Goal: Information Seeking & Learning: Learn about a topic

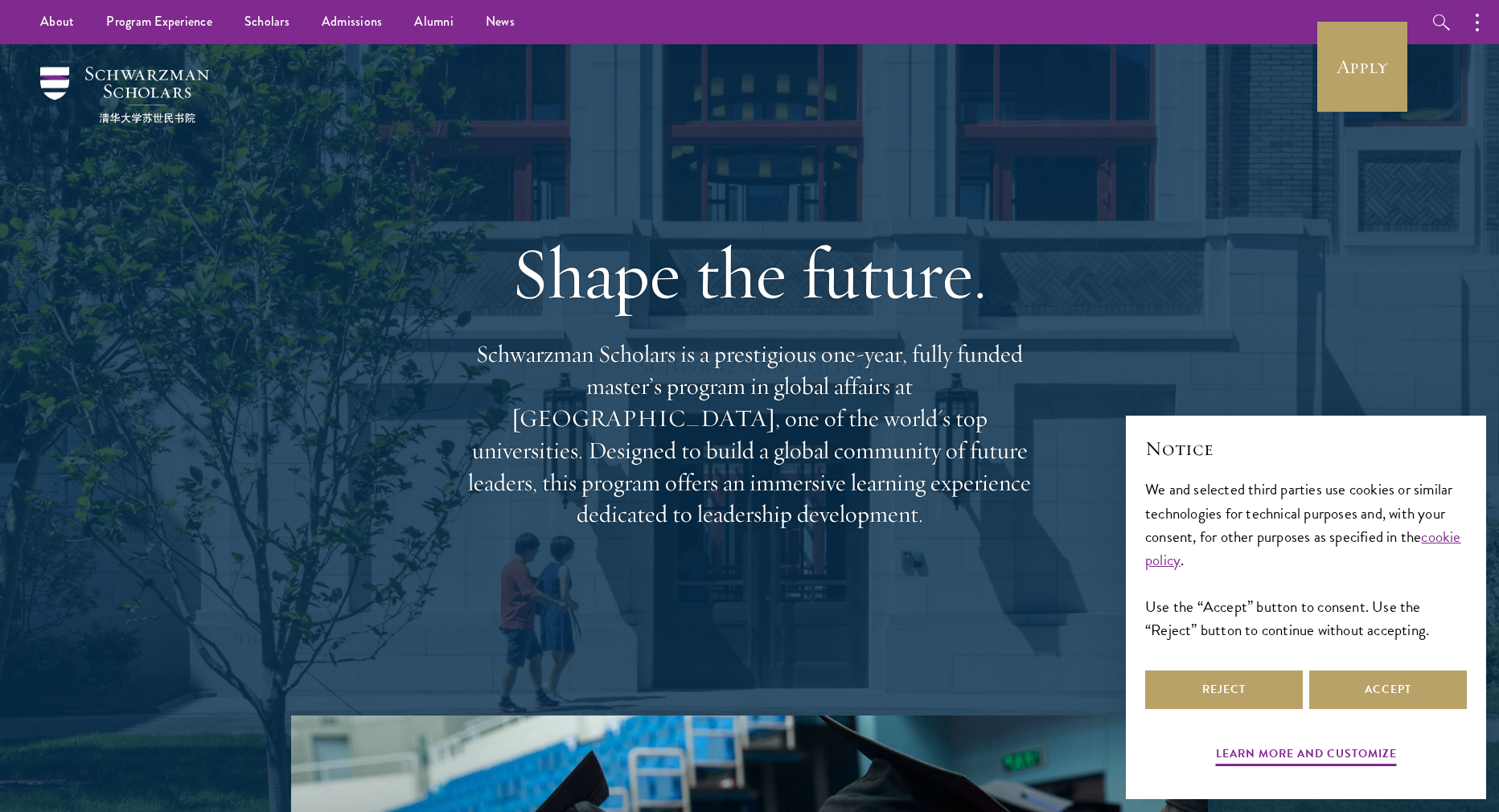
click at [1420, 68] on div at bounding box center [749, 428] width 1499 height 767
click at [1355, 68] on link "Apply" at bounding box center [1362, 66] width 90 height 90
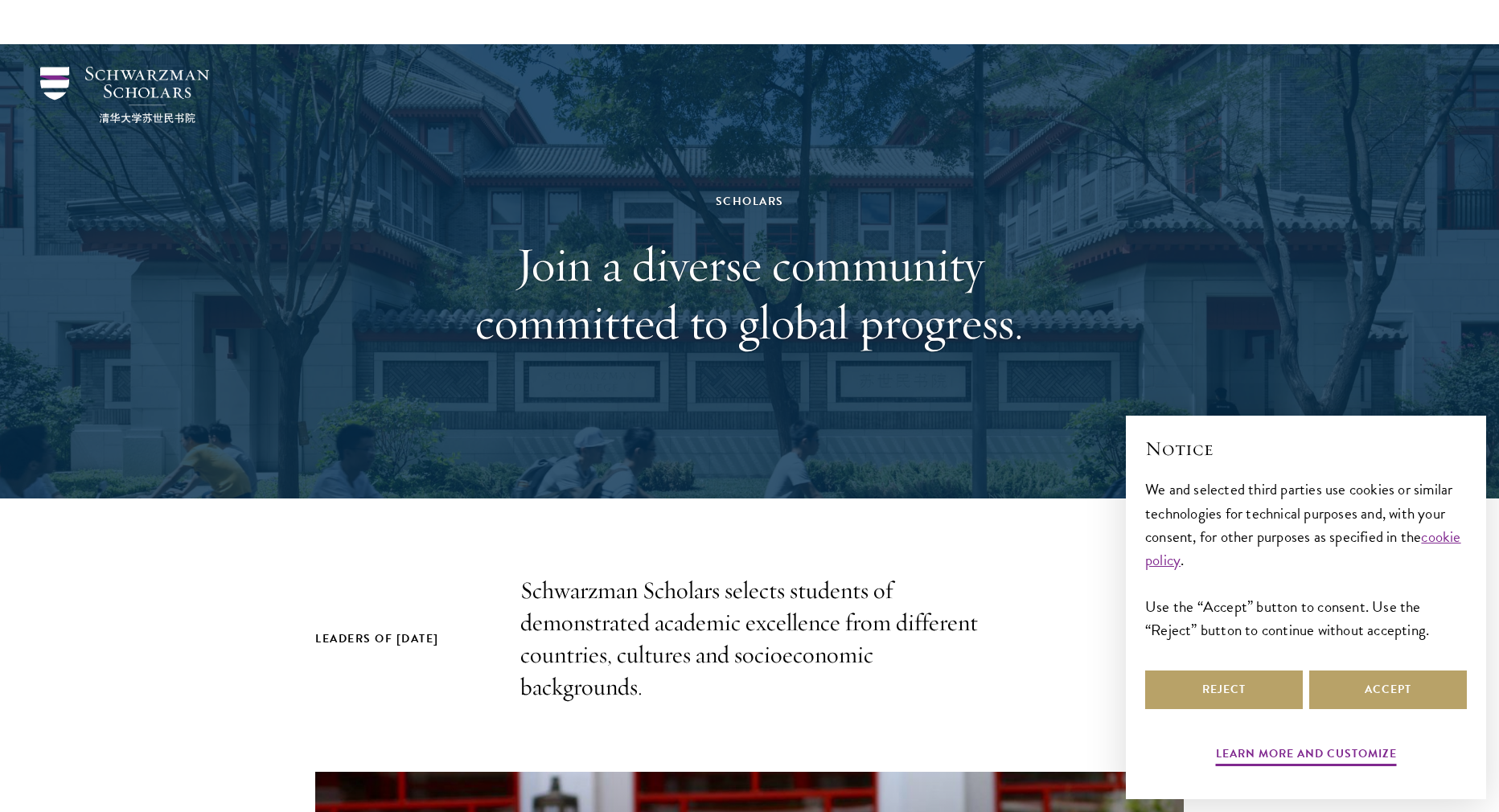
scroll to position [175, 0]
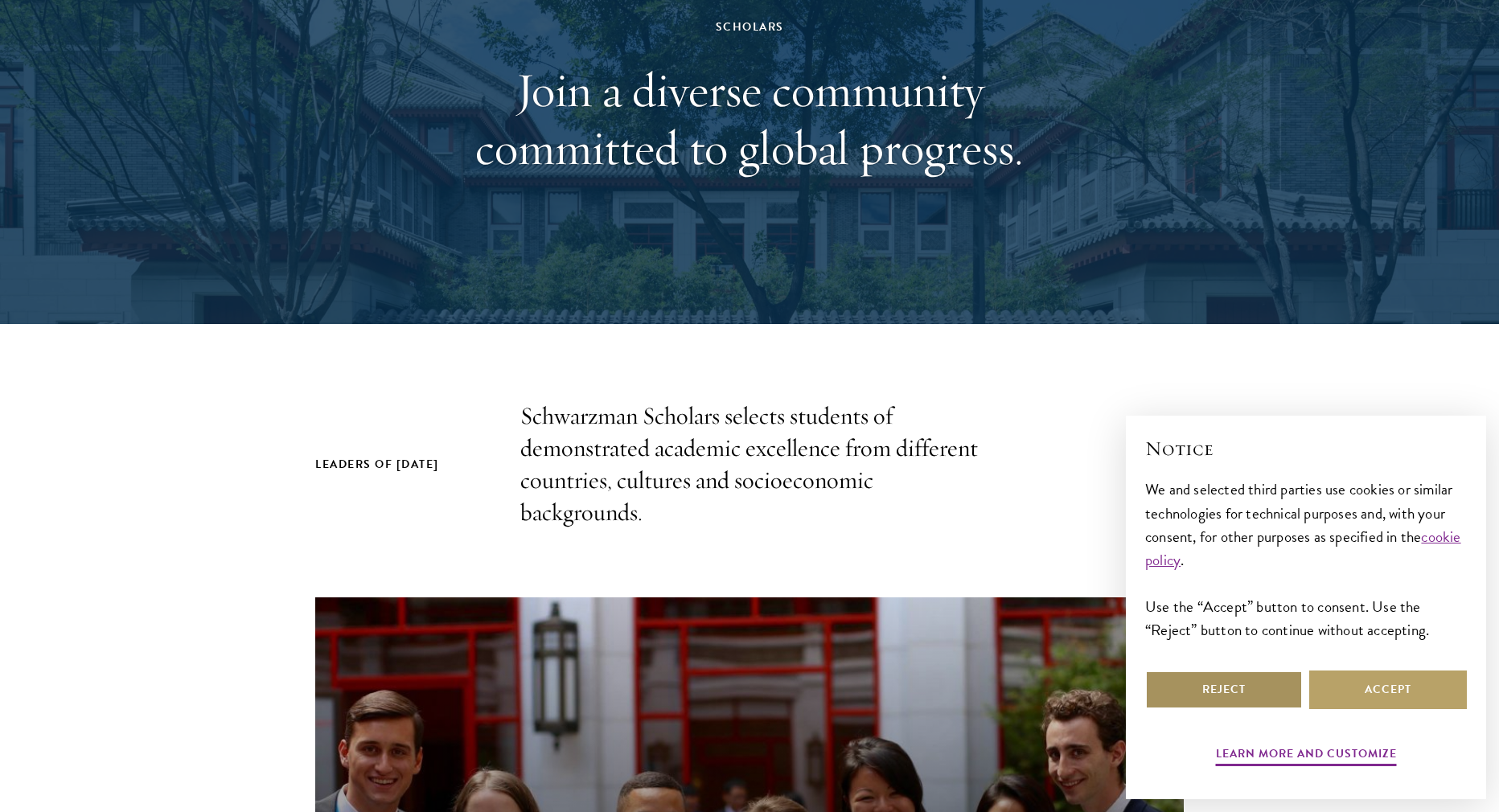
click at [1204, 695] on button "Reject" at bounding box center [1224, 690] width 157 height 39
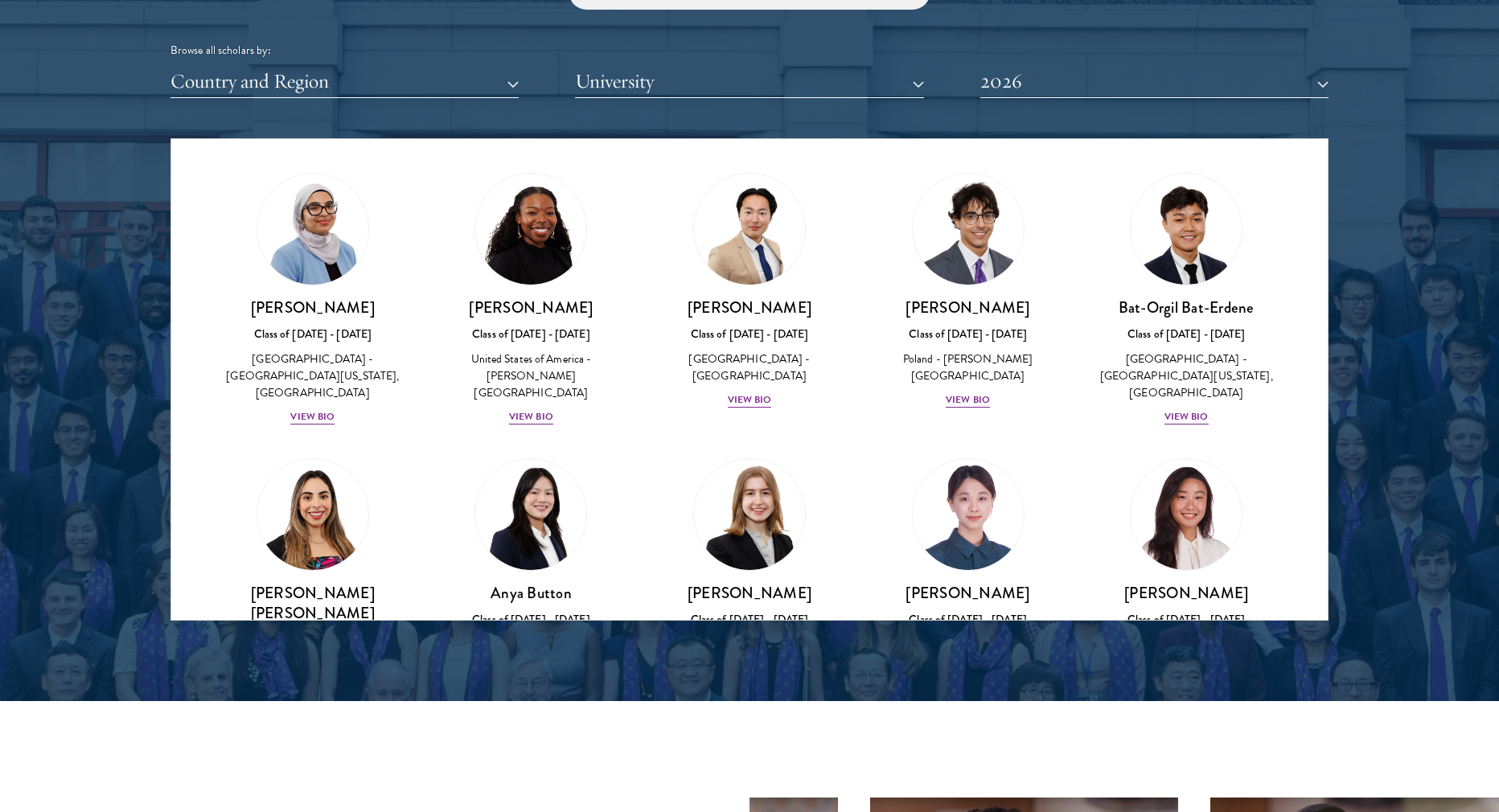
scroll to position [1025, 0]
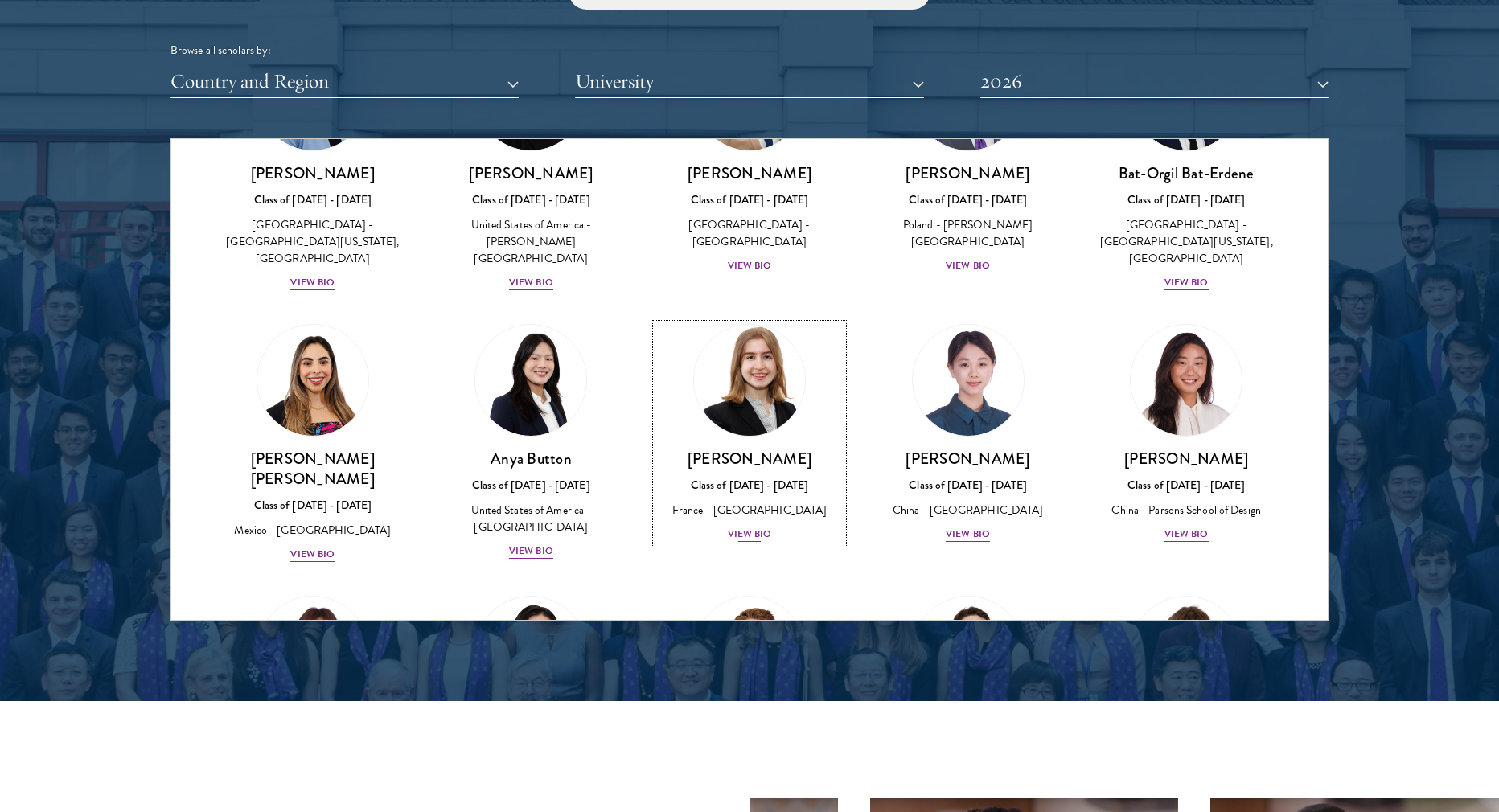
click at [744, 526] on div "View Bio" at bounding box center [750, 534] width 45 height 16
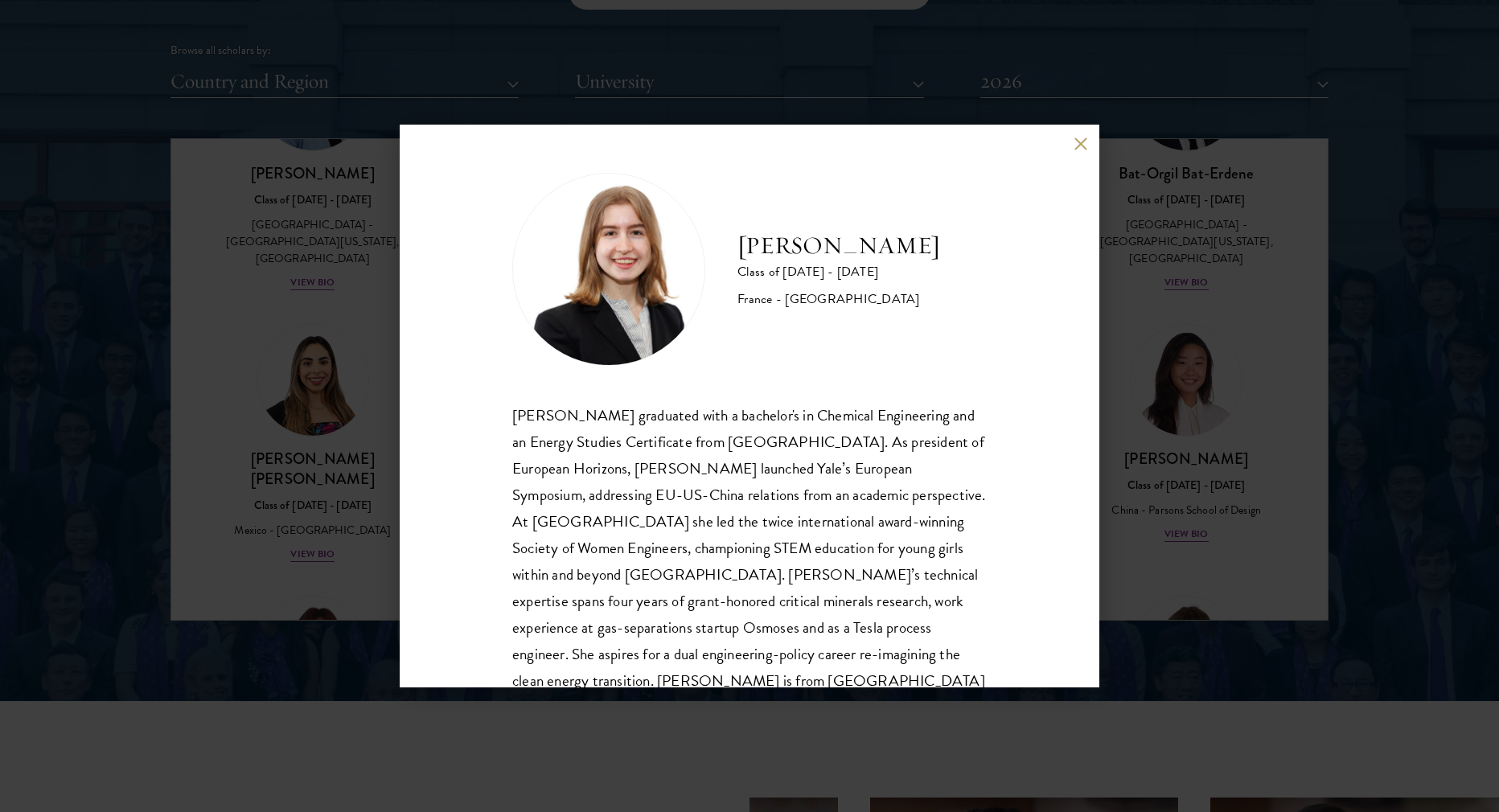
scroll to position [55, 0]
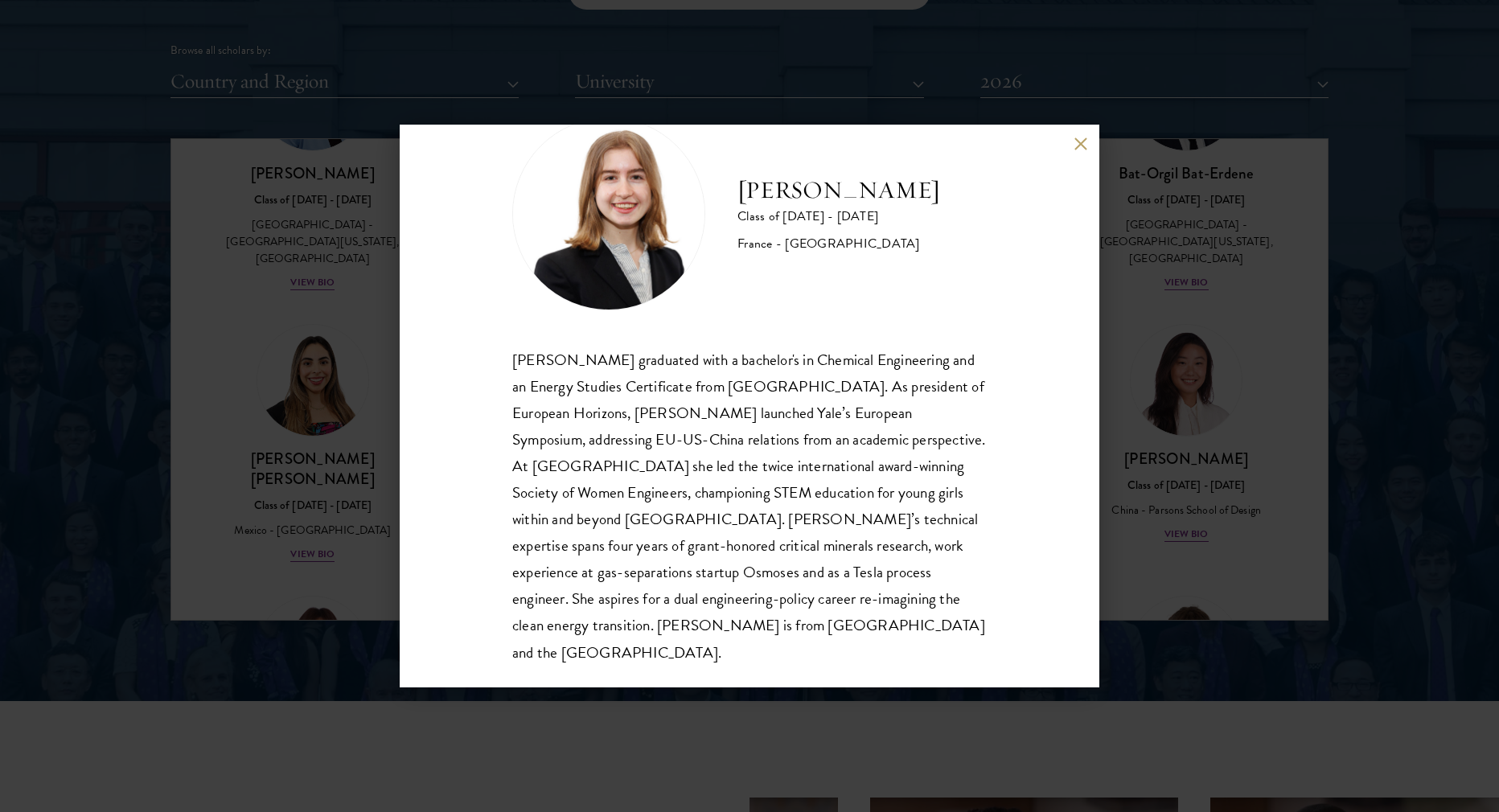
click at [1073, 143] on button at bounding box center [1080, 144] width 14 height 14
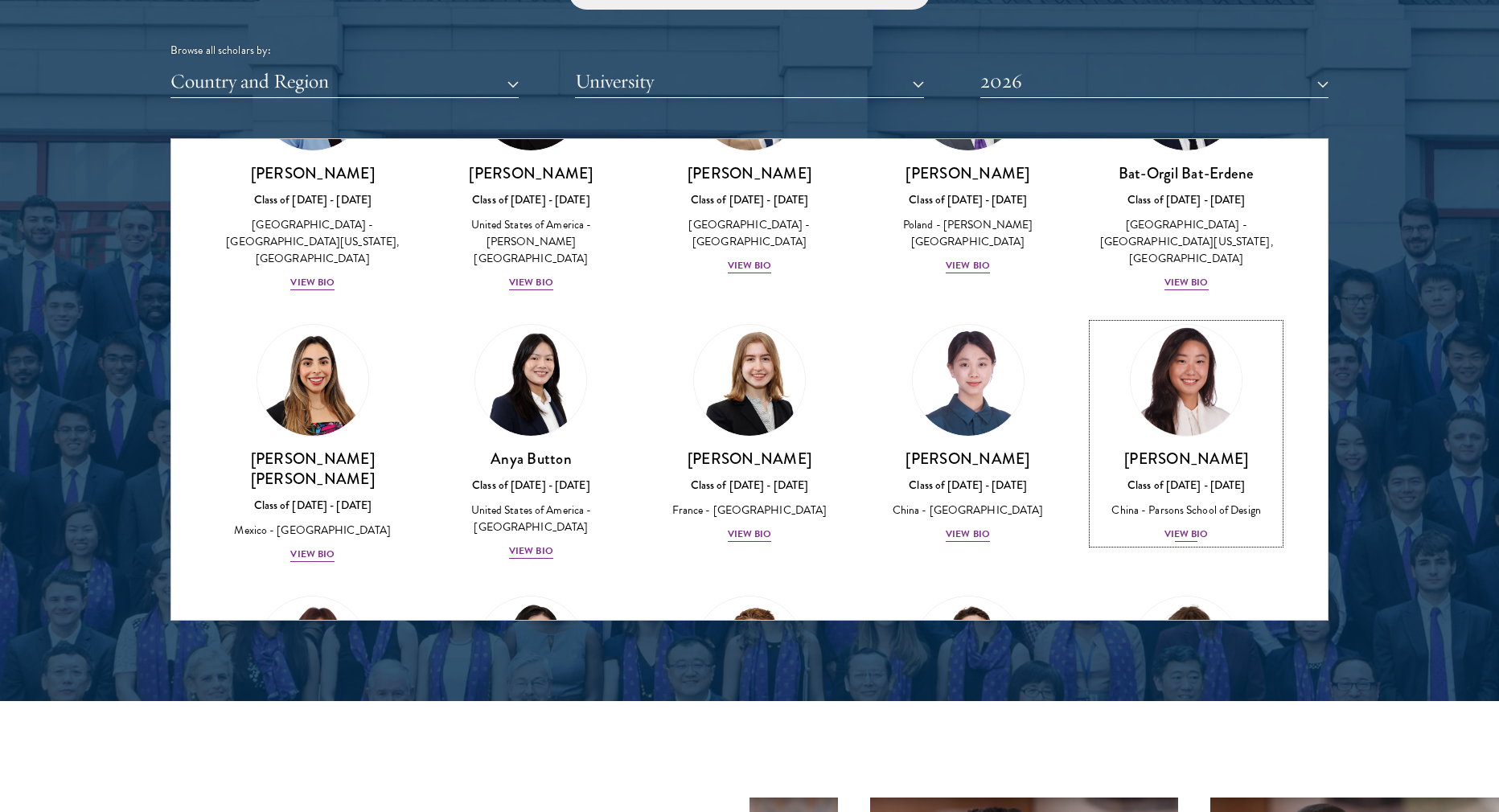
click at [1173, 526] on div "View Bio" at bounding box center [1186, 534] width 45 height 16
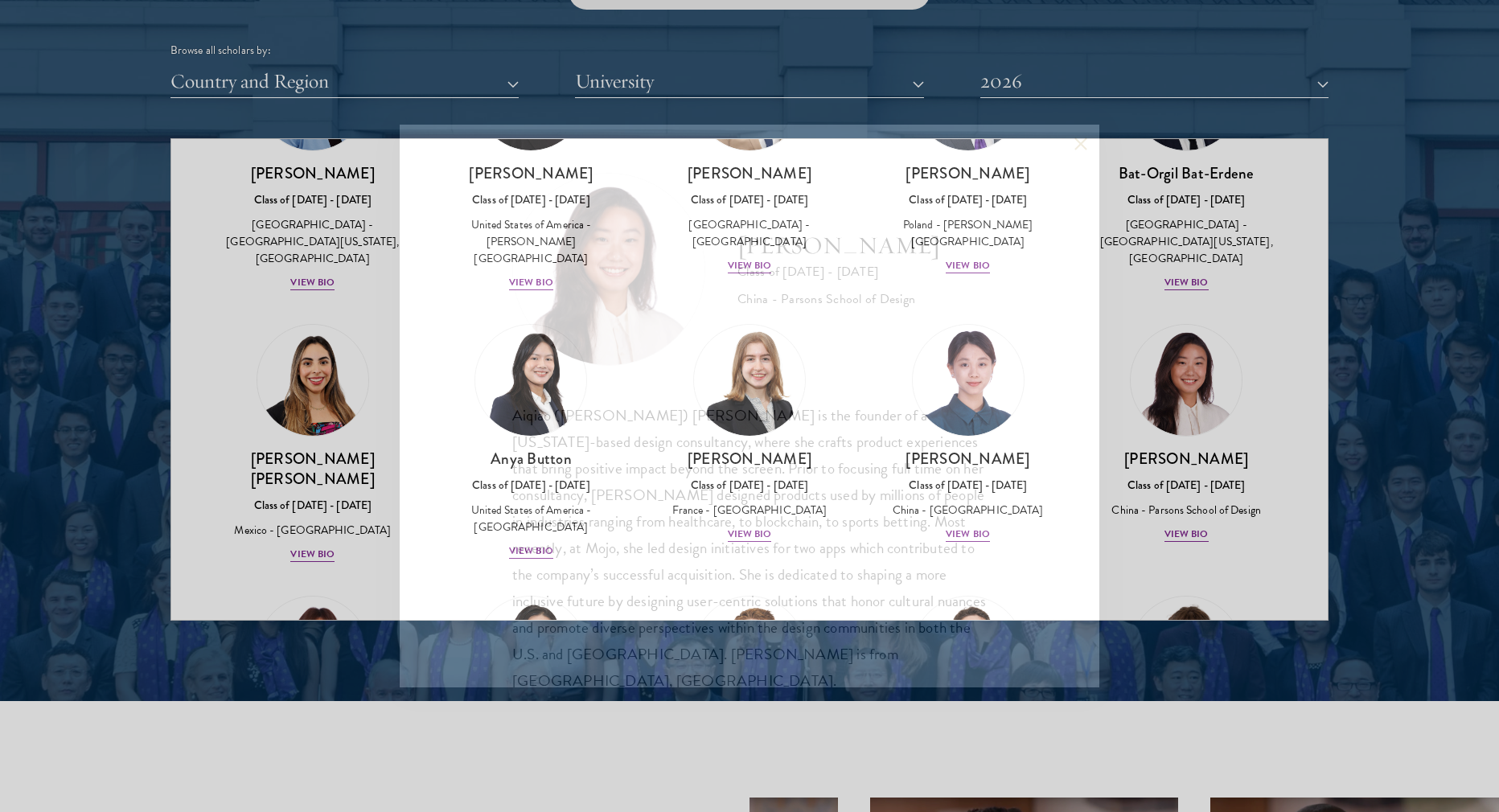
click at [1192, 268] on div "[PERSON_NAME] Class of [DATE] - [DATE] China - [PERSON_NAME] School of Design […" at bounding box center [749, 406] width 1499 height 812
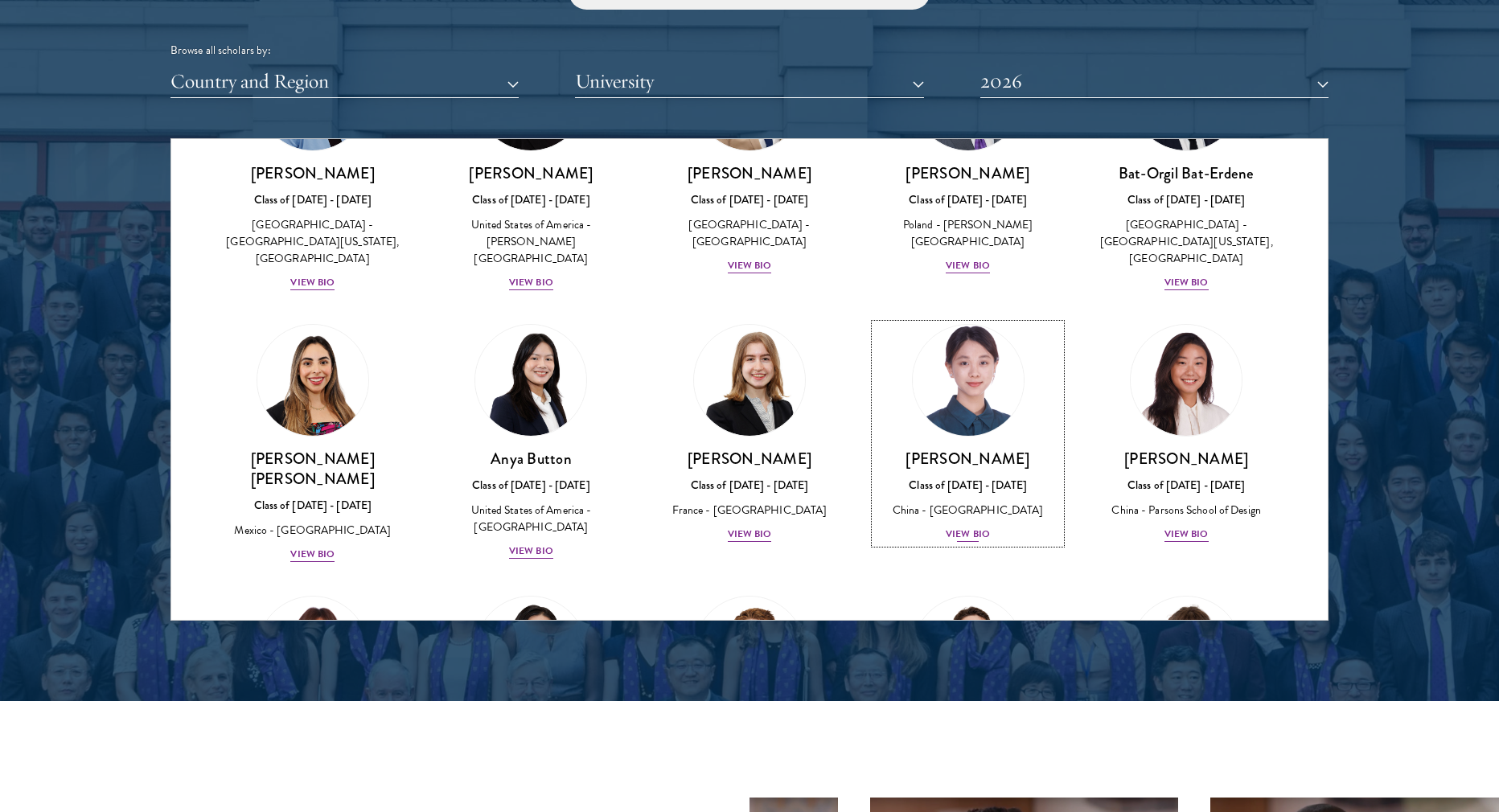
click at [959, 526] on div "View Bio" at bounding box center [968, 534] width 45 height 16
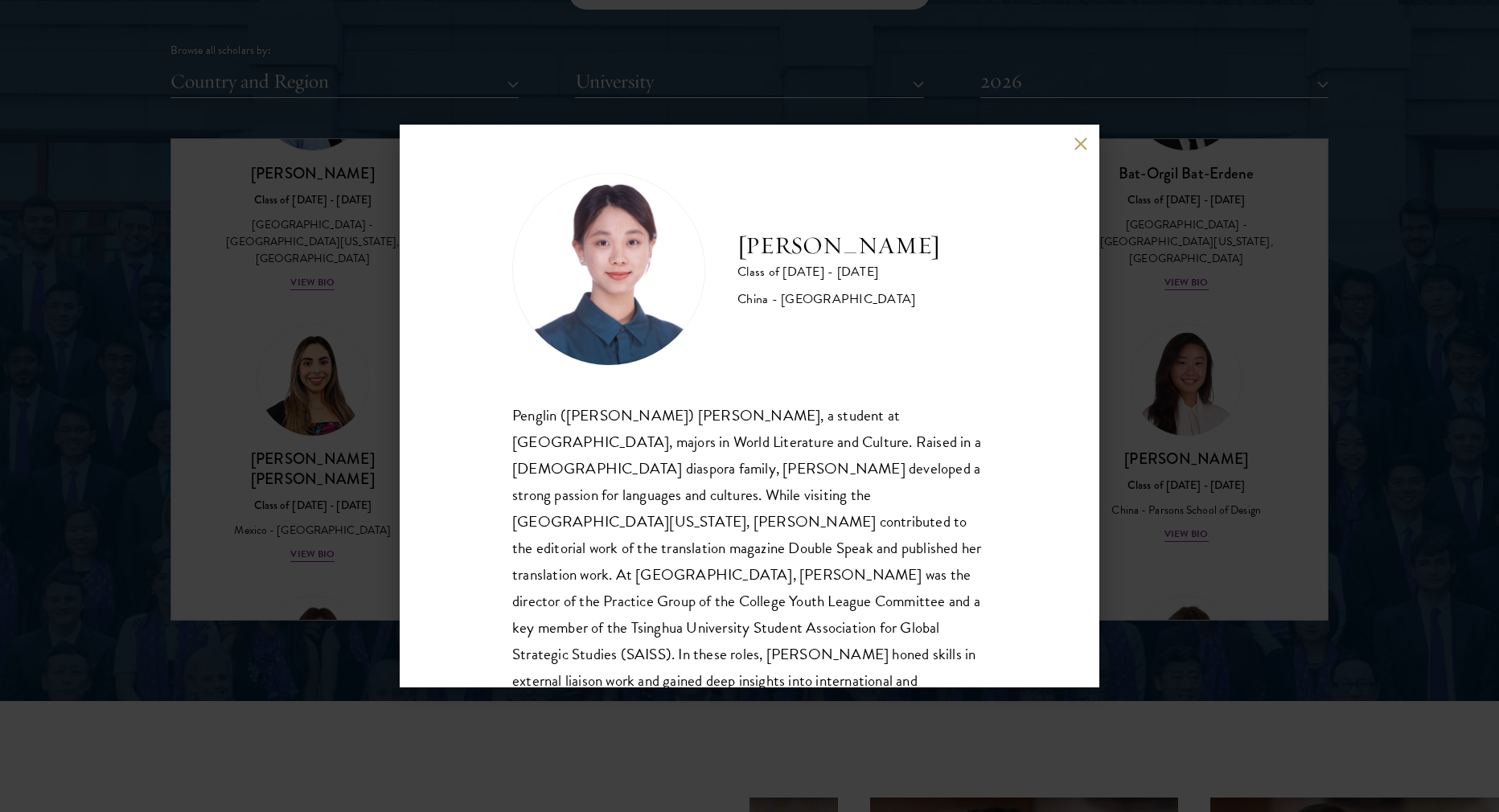
click at [1080, 147] on button at bounding box center [1080, 144] width 14 height 14
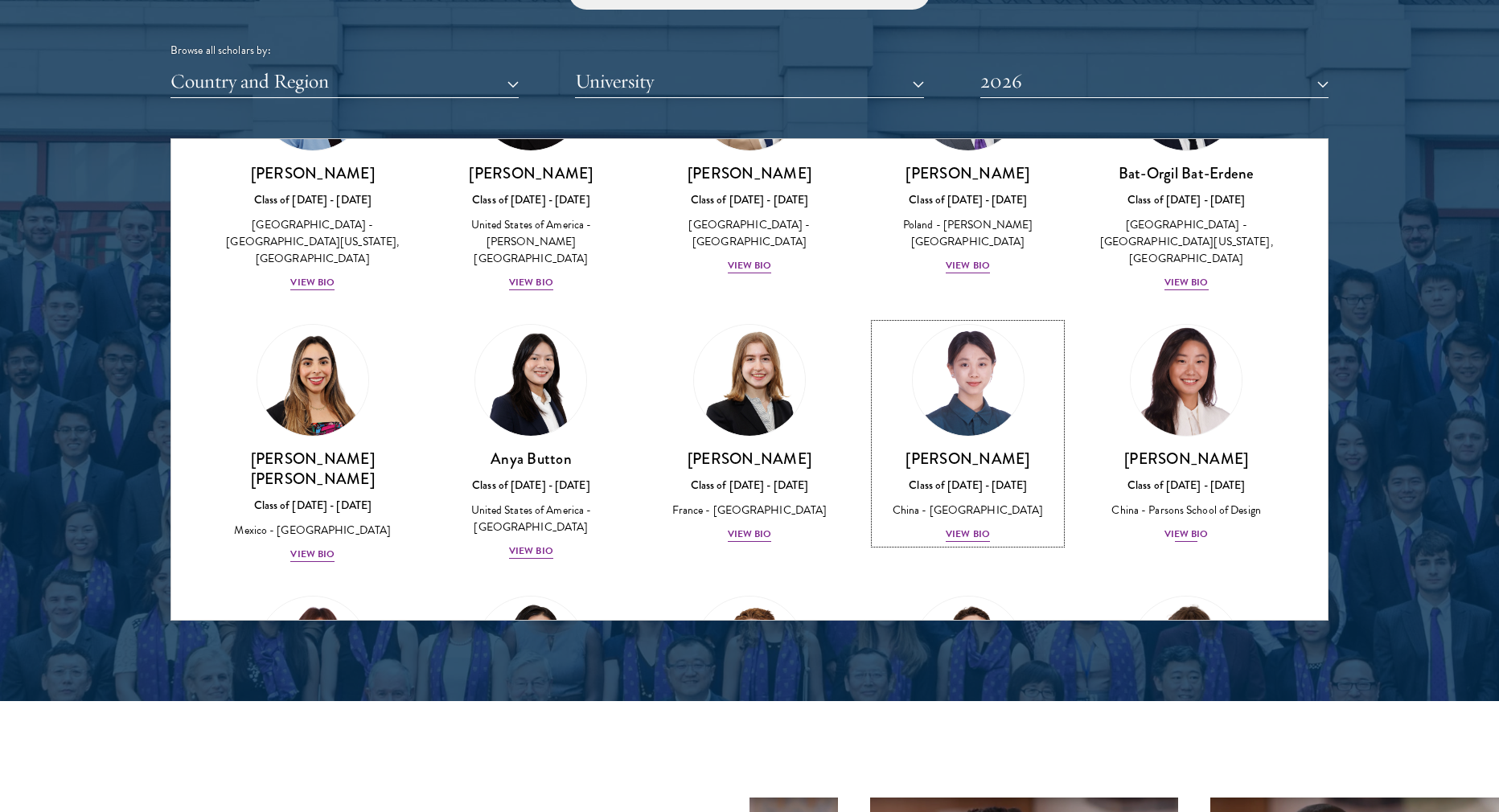
scroll to position [854, 0]
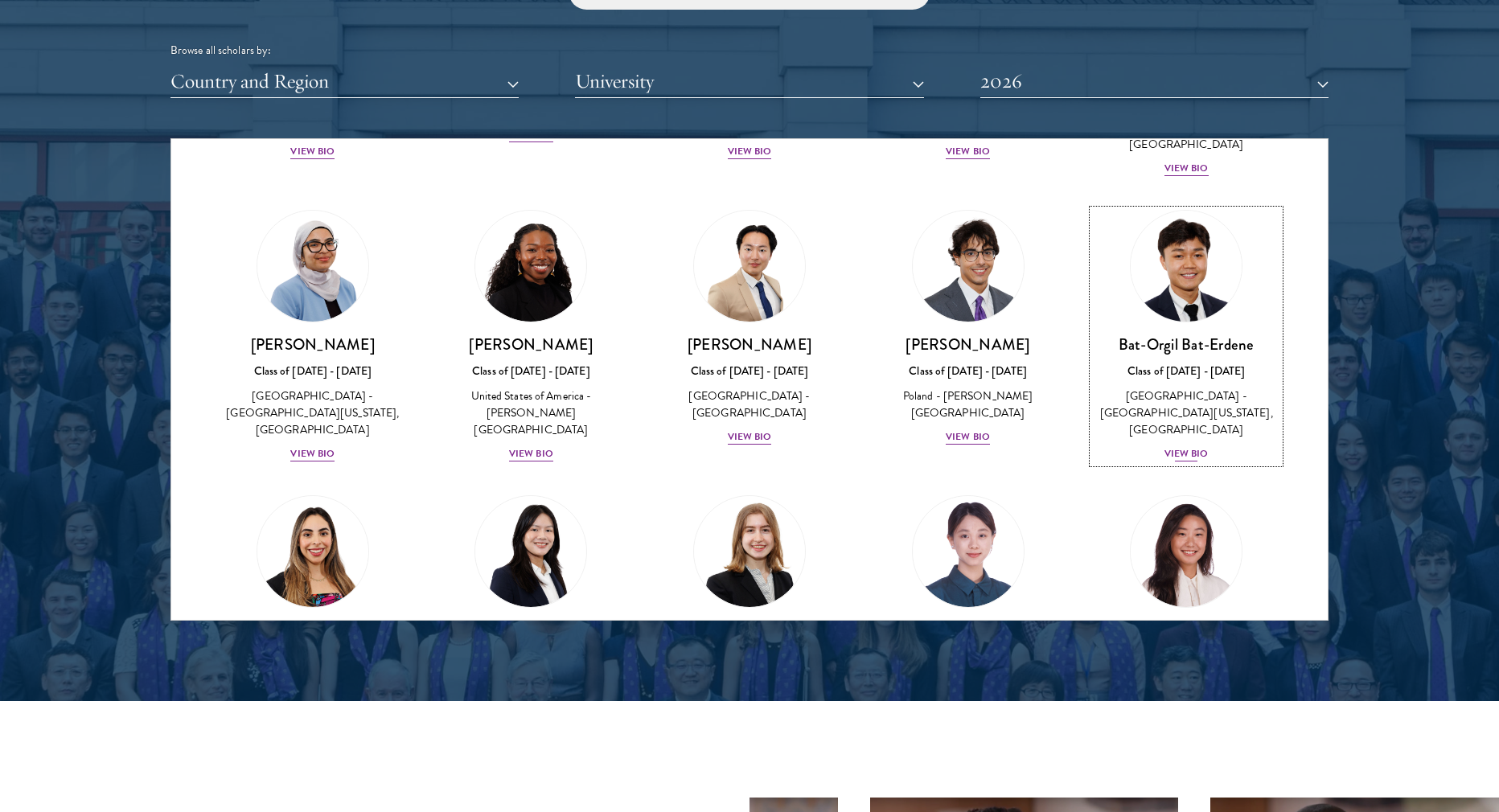
click at [1169, 446] on div "View Bio" at bounding box center [1186, 454] width 45 height 16
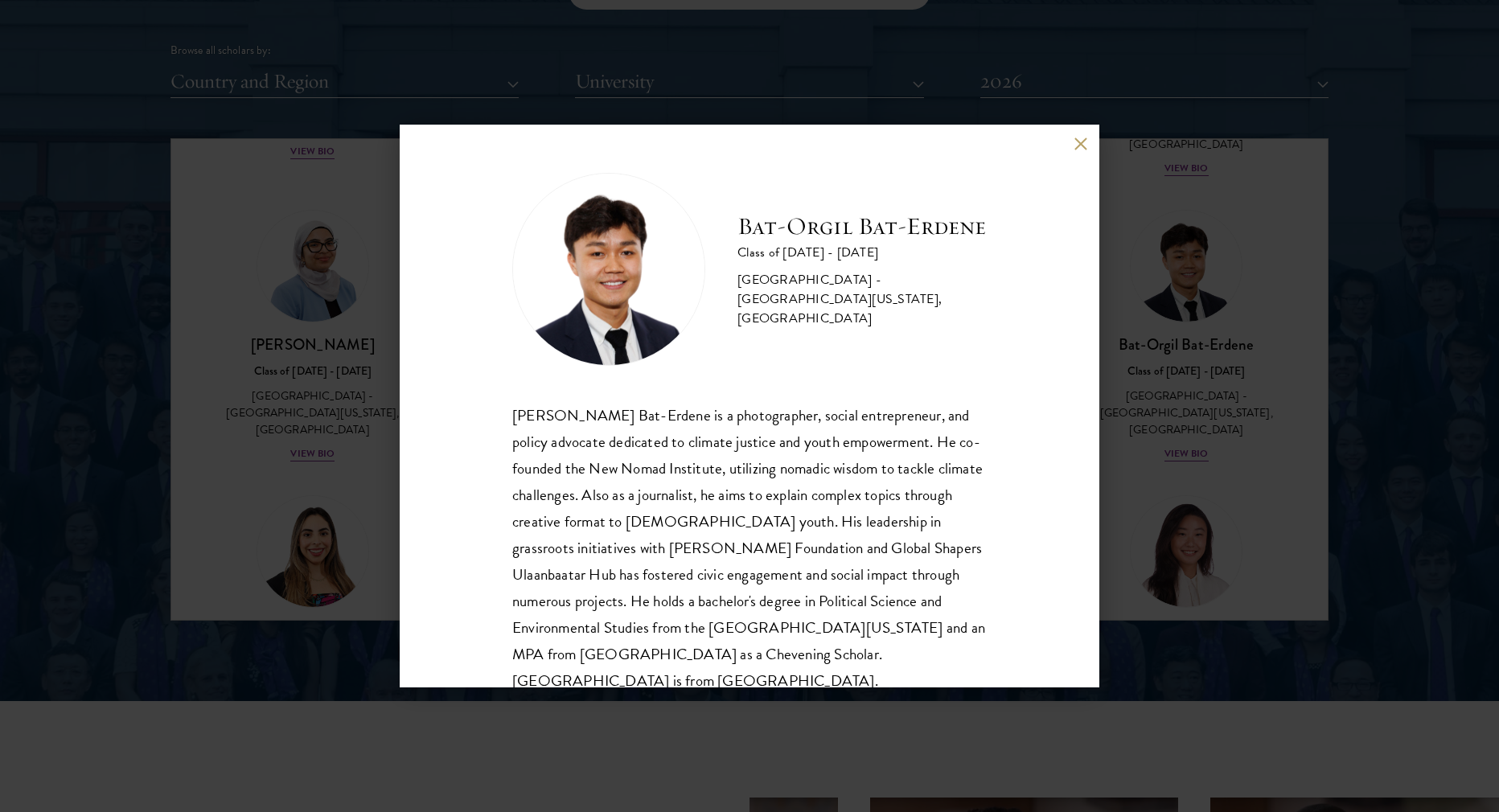
click at [1077, 150] on button at bounding box center [1080, 144] width 14 height 14
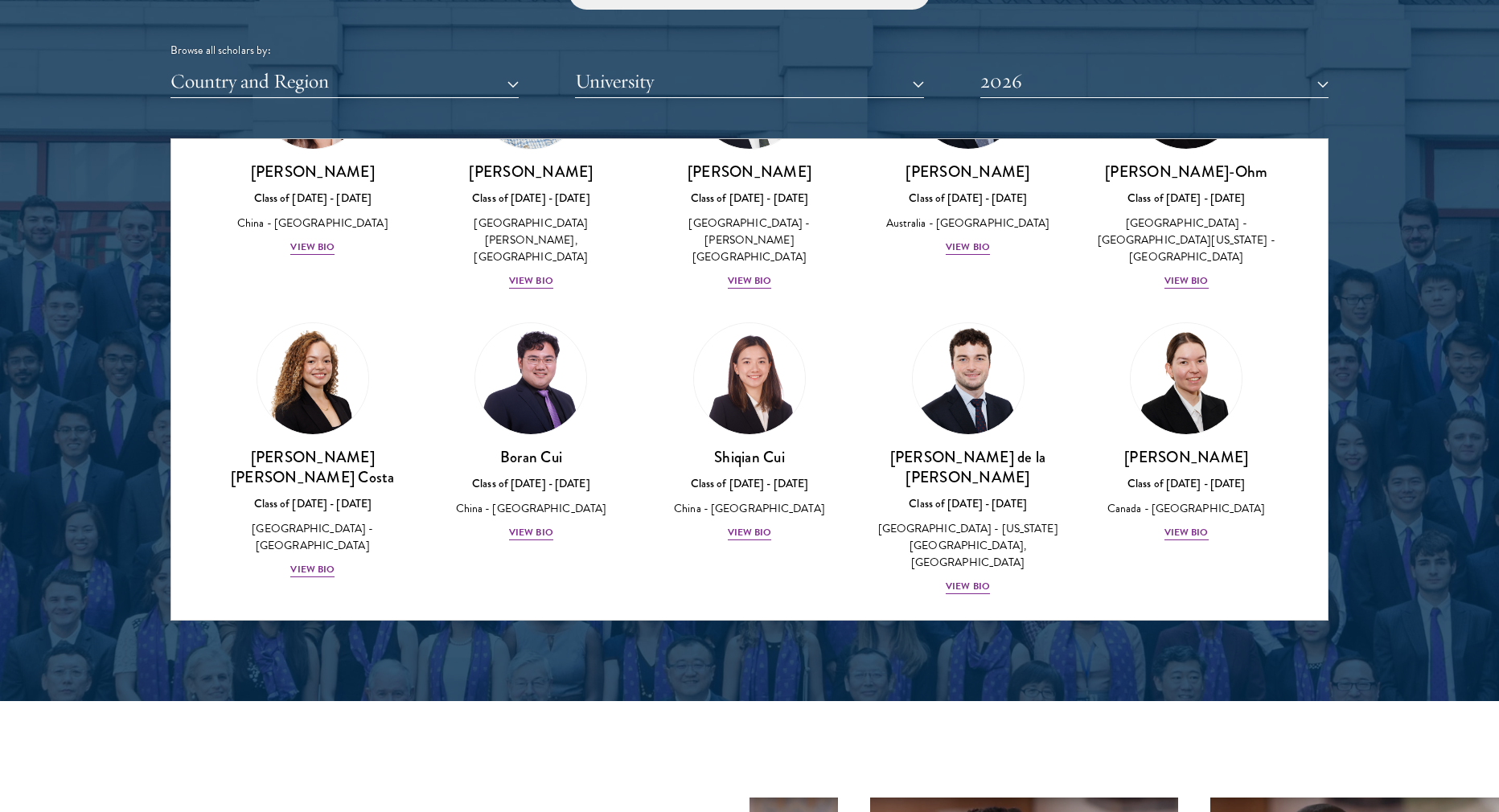
scroll to position [1584, 0]
click at [759, 524] on div "View Bio" at bounding box center [750, 532] width 45 height 16
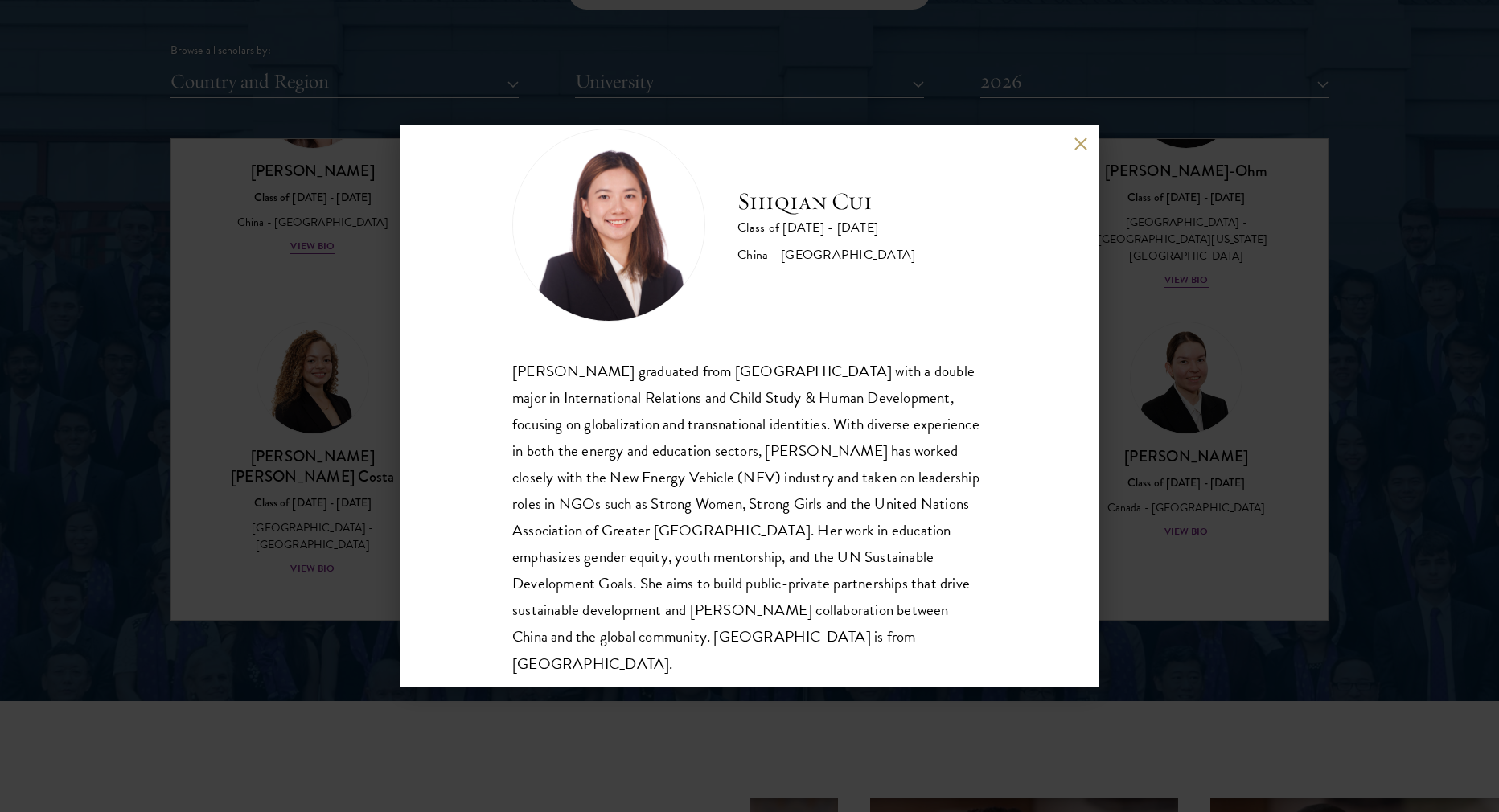
scroll to position [55, 0]
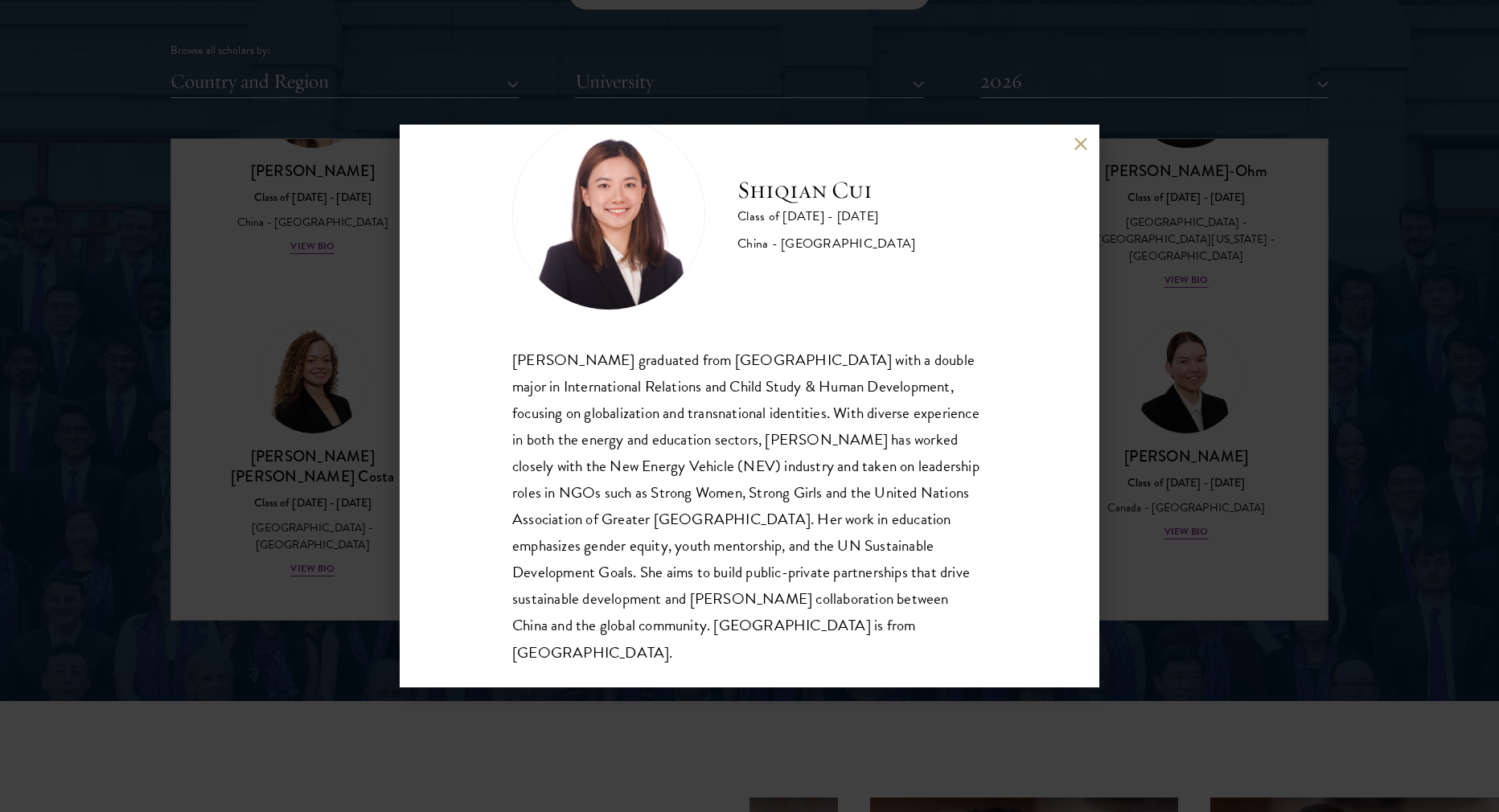
click at [1081, 139] on button at bounding box center [1080, 144] width 14 height 14
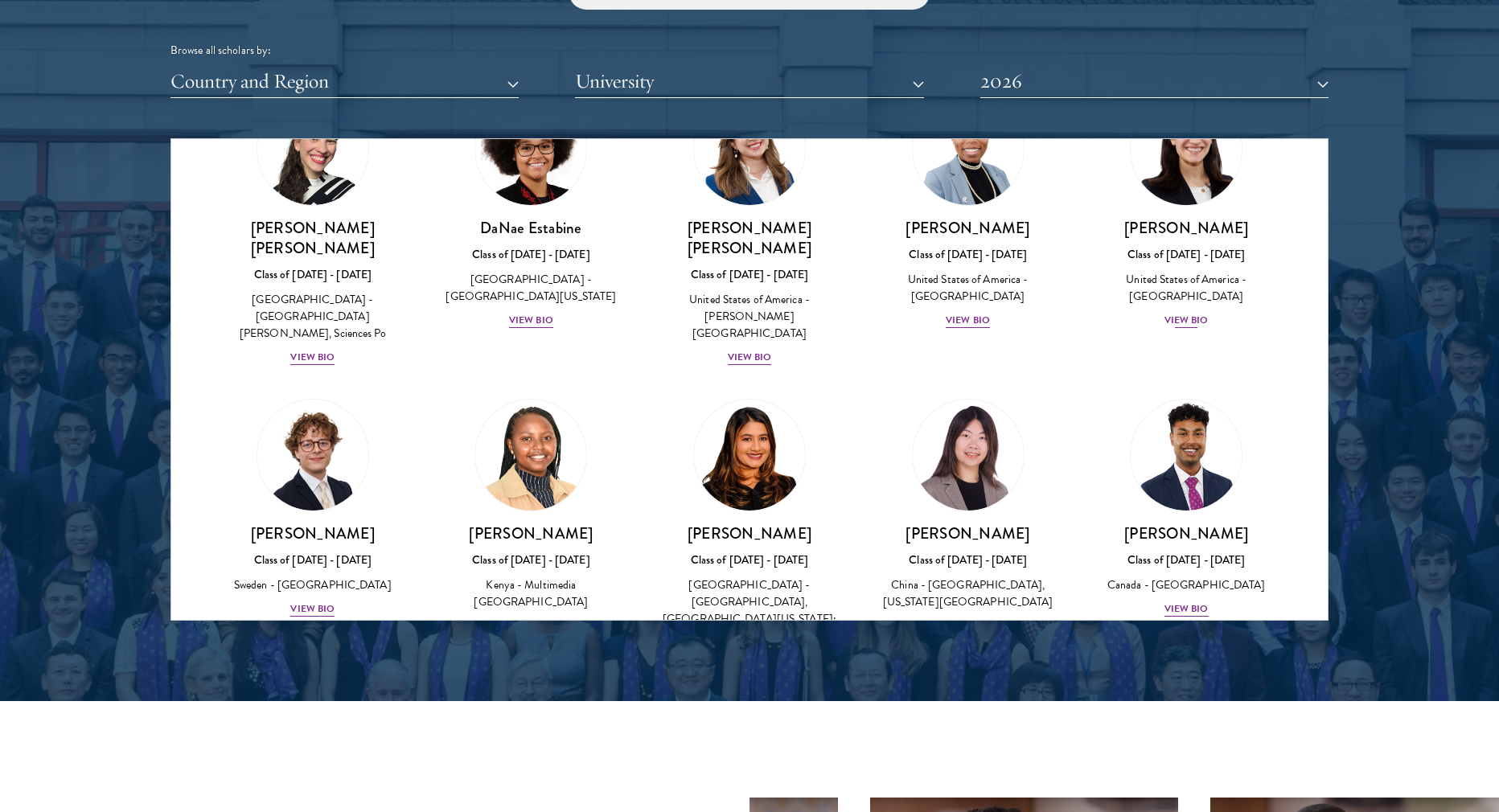
scroll to position [2118, 0]
click at [1172, 601] on div "View Bio" at bounding box center [1186, 609] width 45 height 16
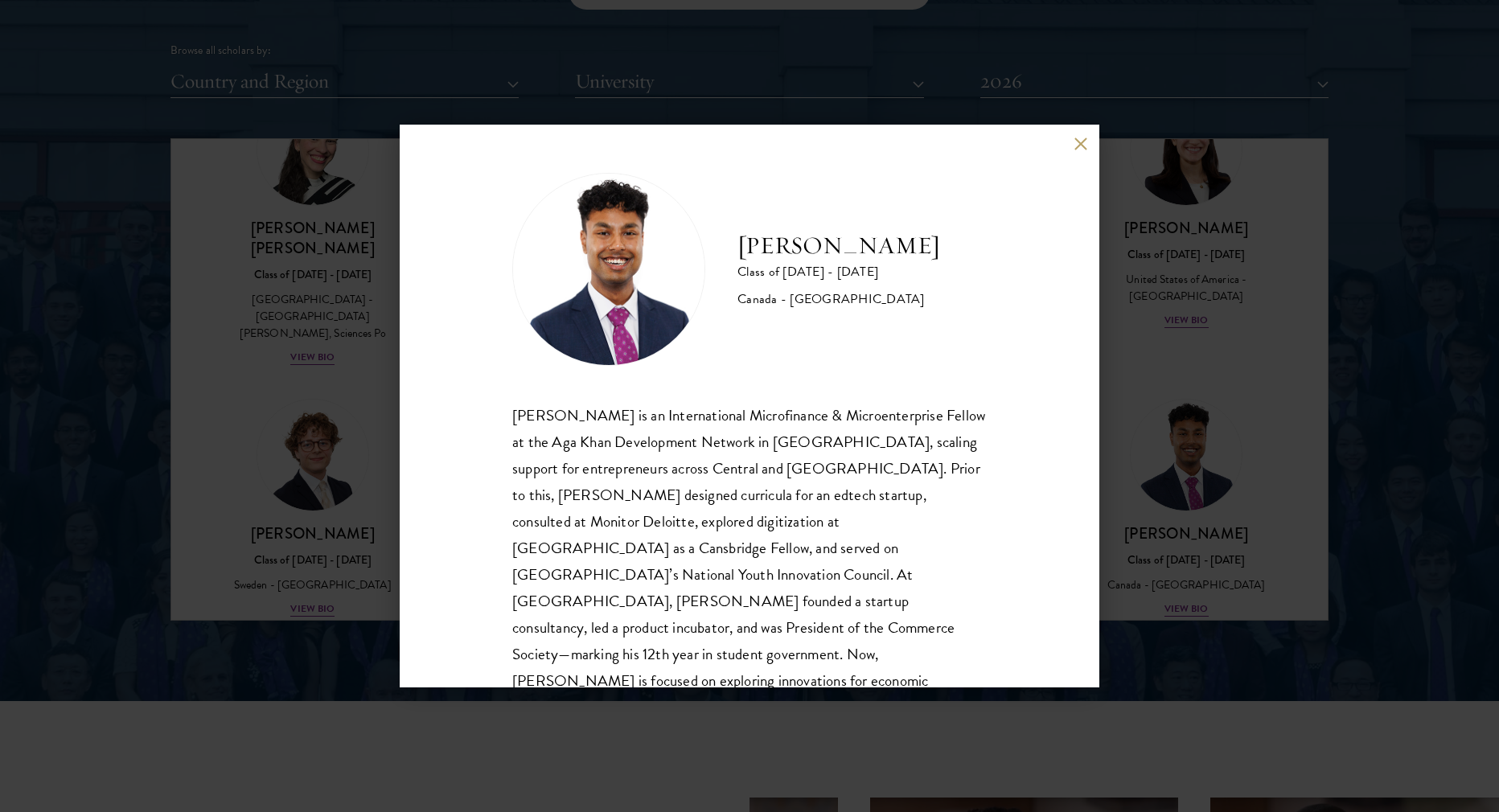
scroll to position [28, 0]
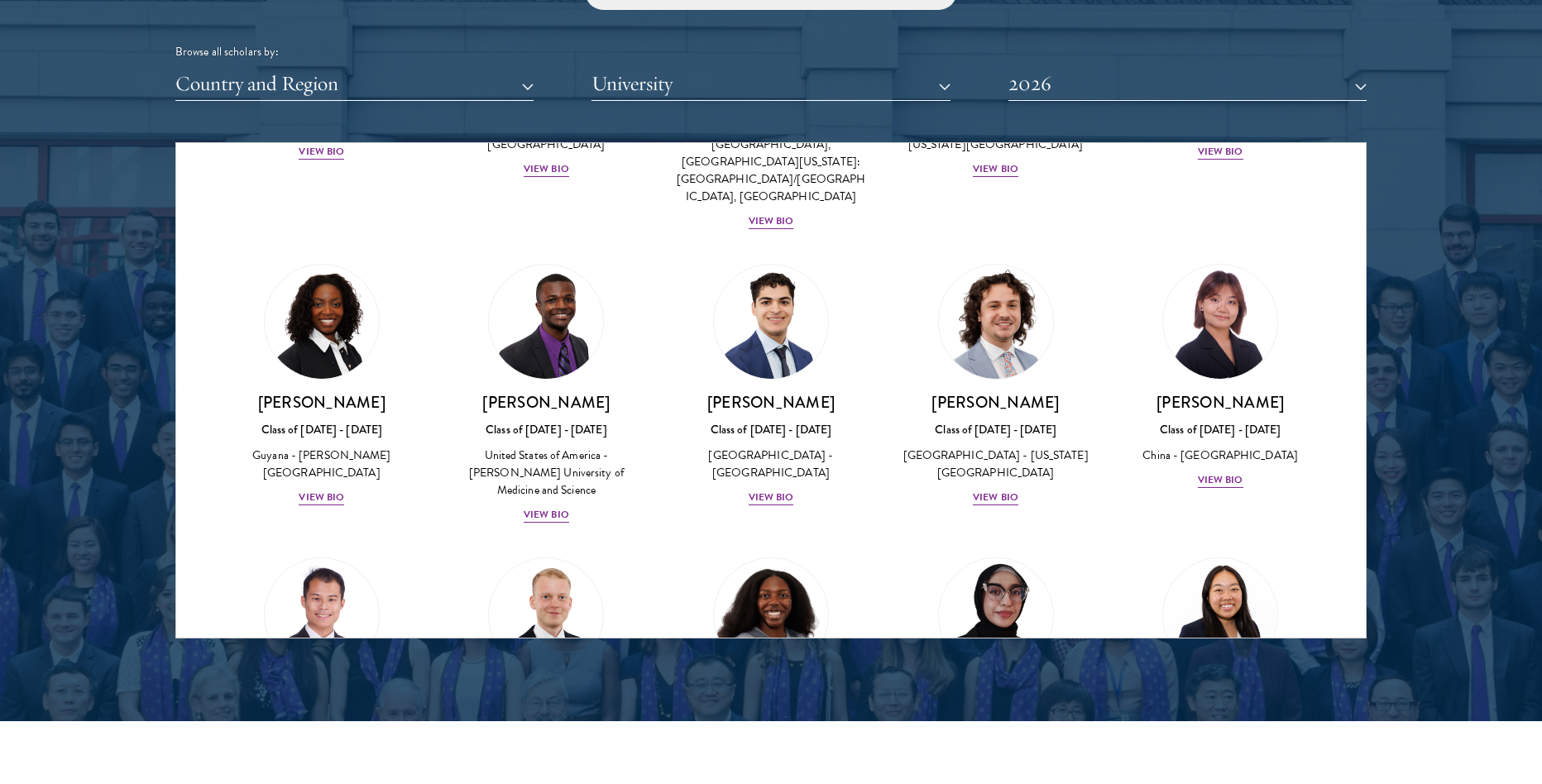
scroll to position [1168, 0]
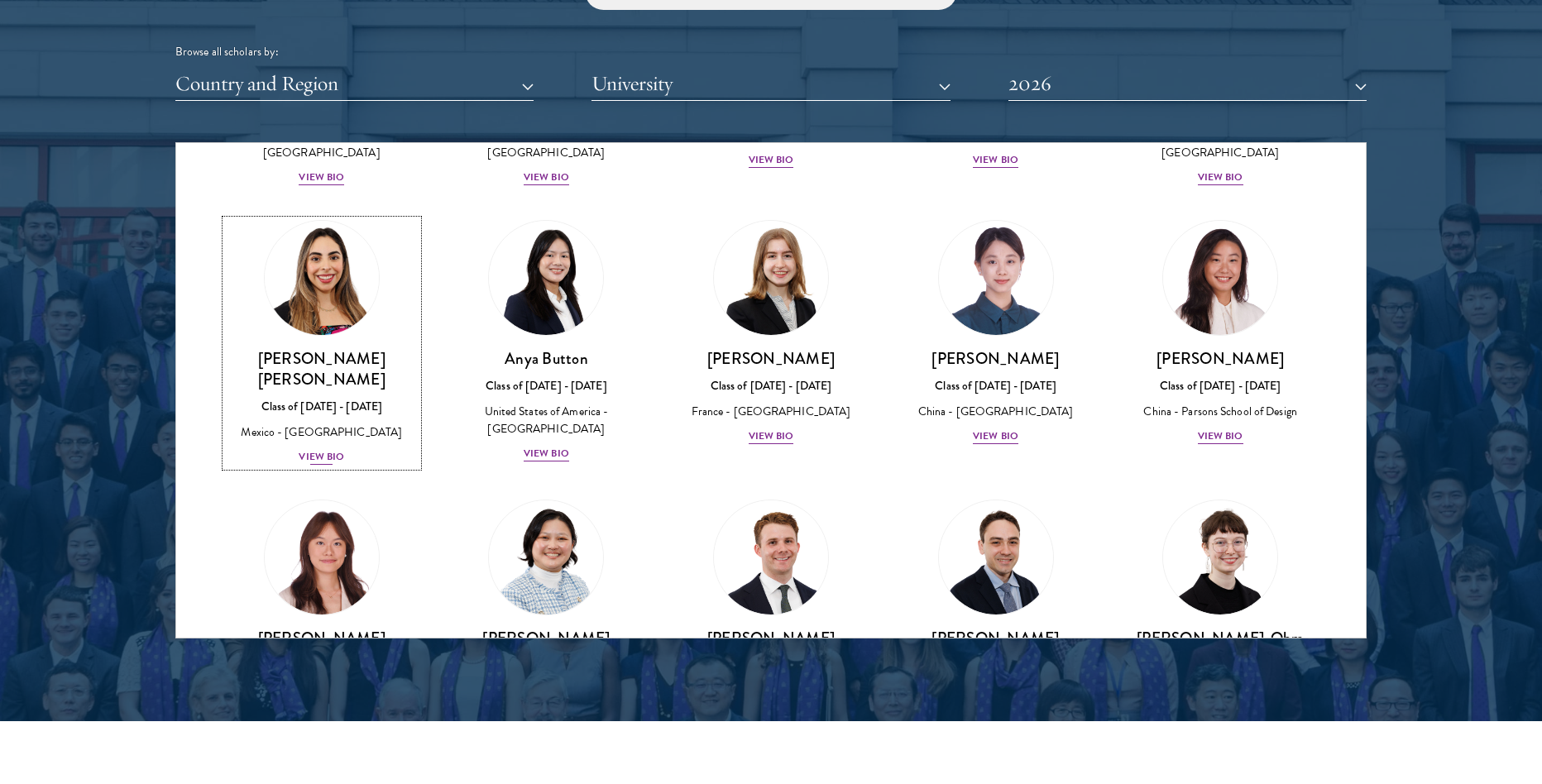
click at [313, 448] on div "View Bio" at bounding box center [322, 456] width 46 height 16
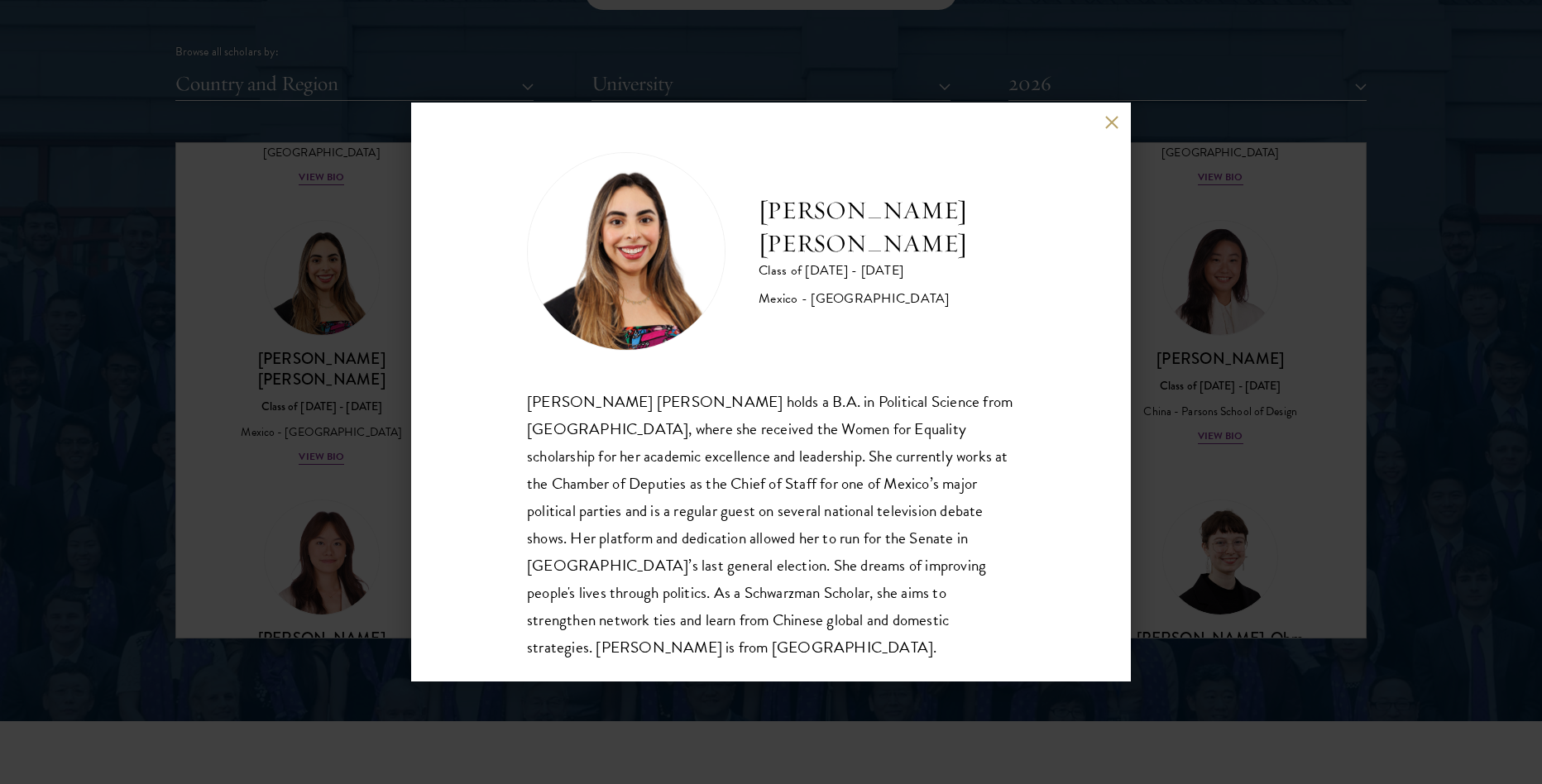
scroll to position [23, 0]
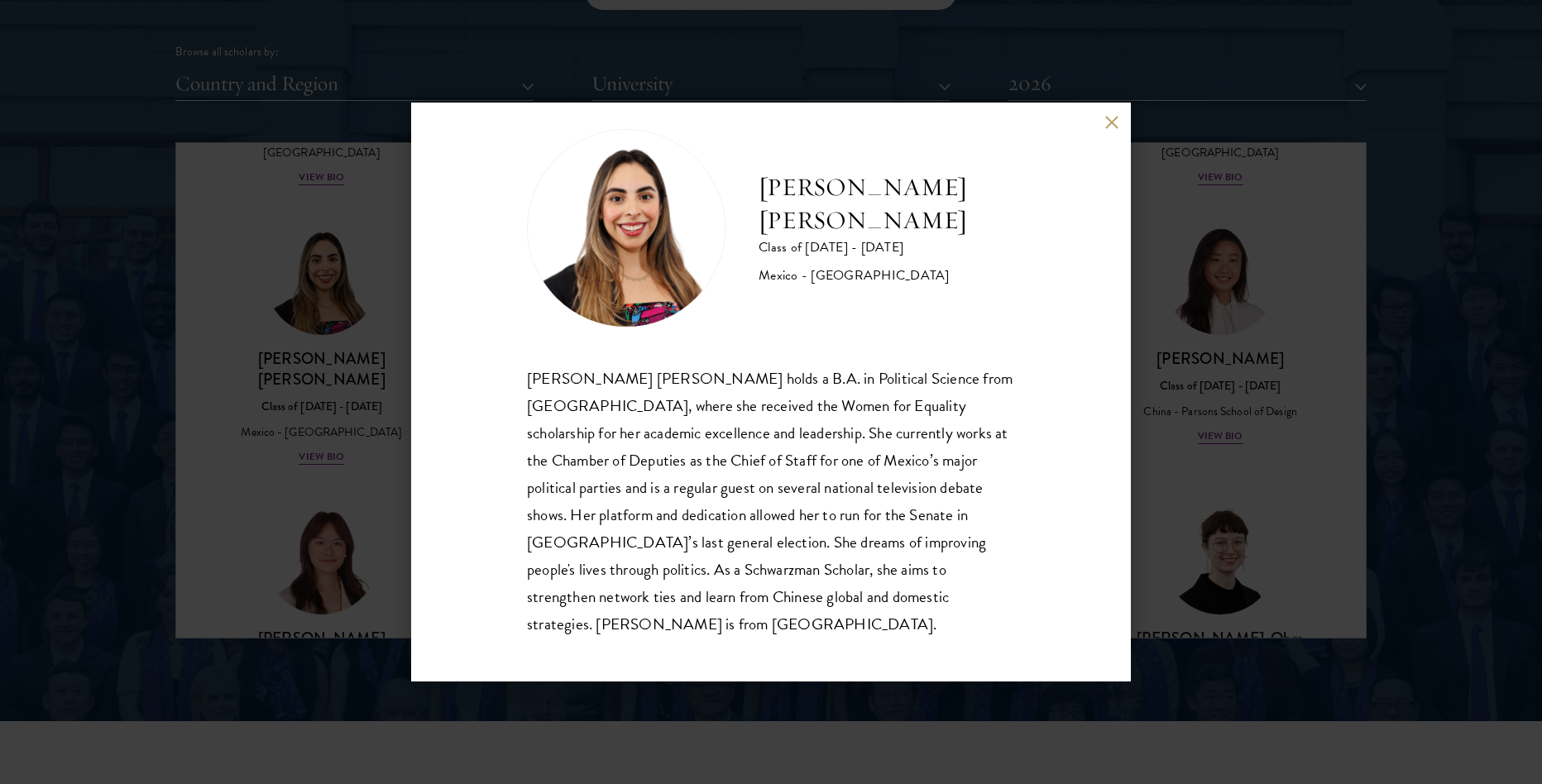
click at [1101, 123] on div "[PERSON_NAME] [PERSON_NAME] Class of [DATE] - [DATE] [GEOGRAPHIC_DATA] - [GEOGR…" at bounding box center [771, 392] width 720 height 578
click at [1108, 122] on button at bounding box center [1111, 122] width 14 height 14
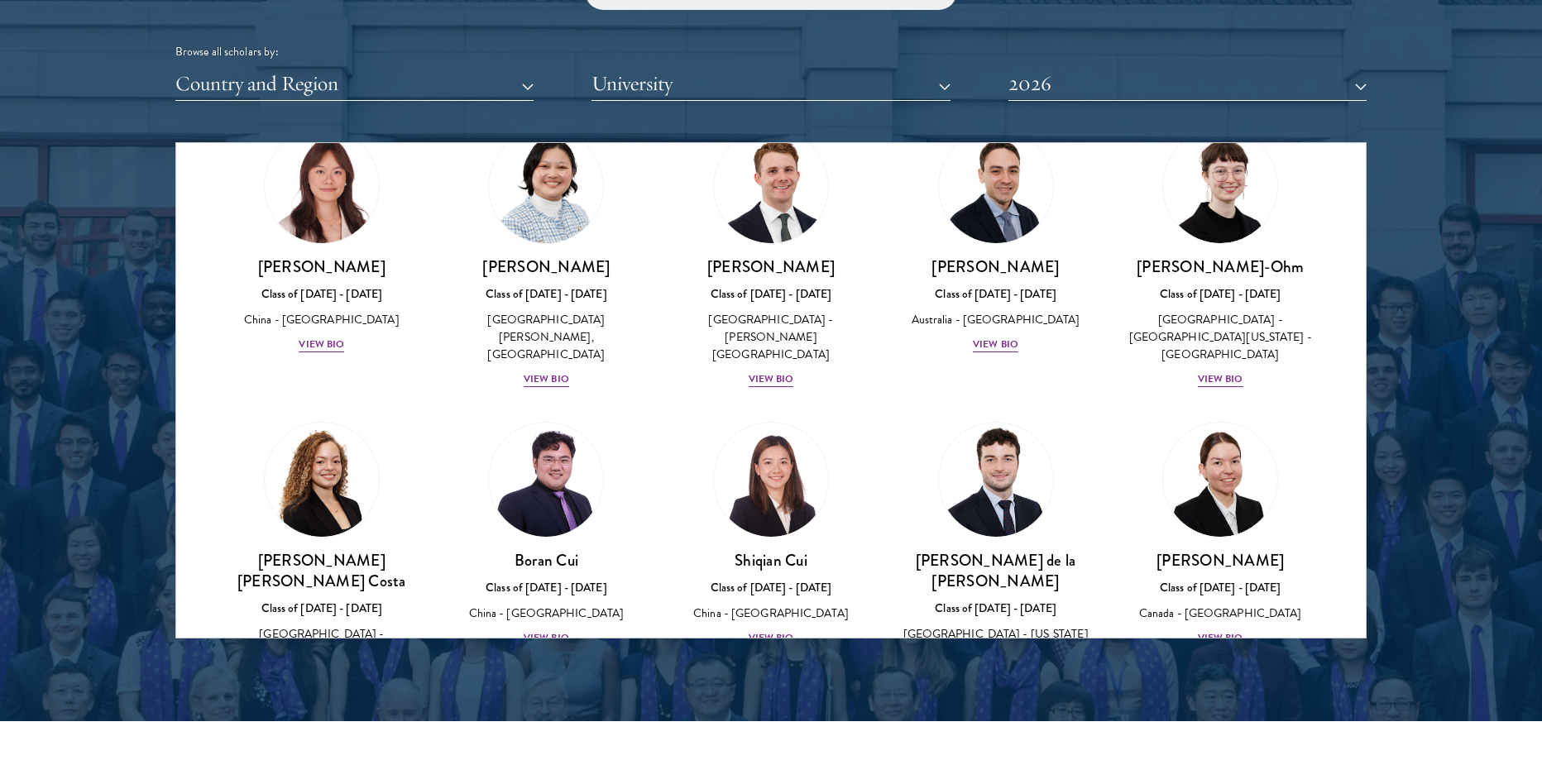
scroll to position [1460, 0]
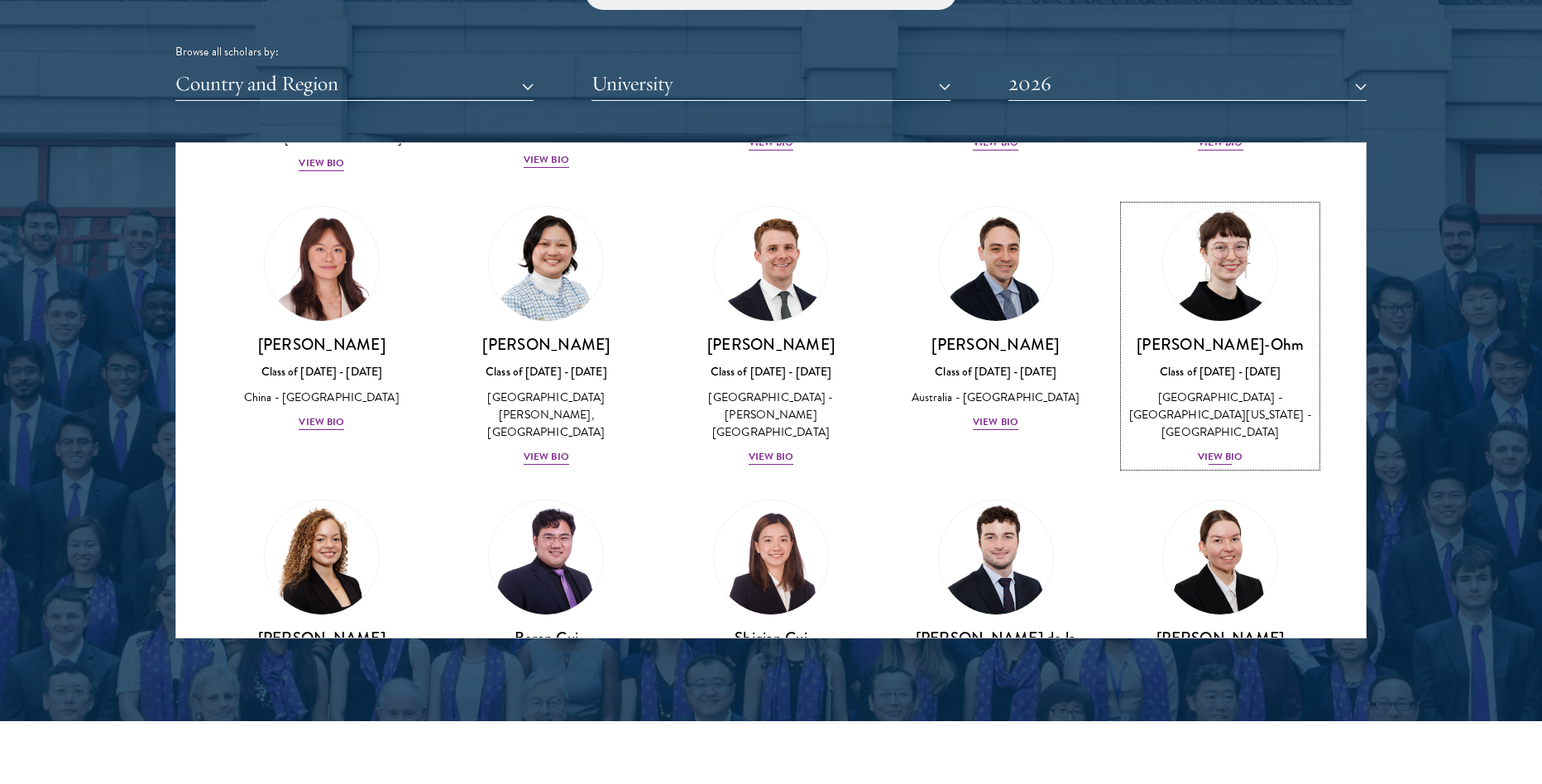
click at [1200, 448] on div "View Bio" at bounding box center [1220, 456] width 46 height 16
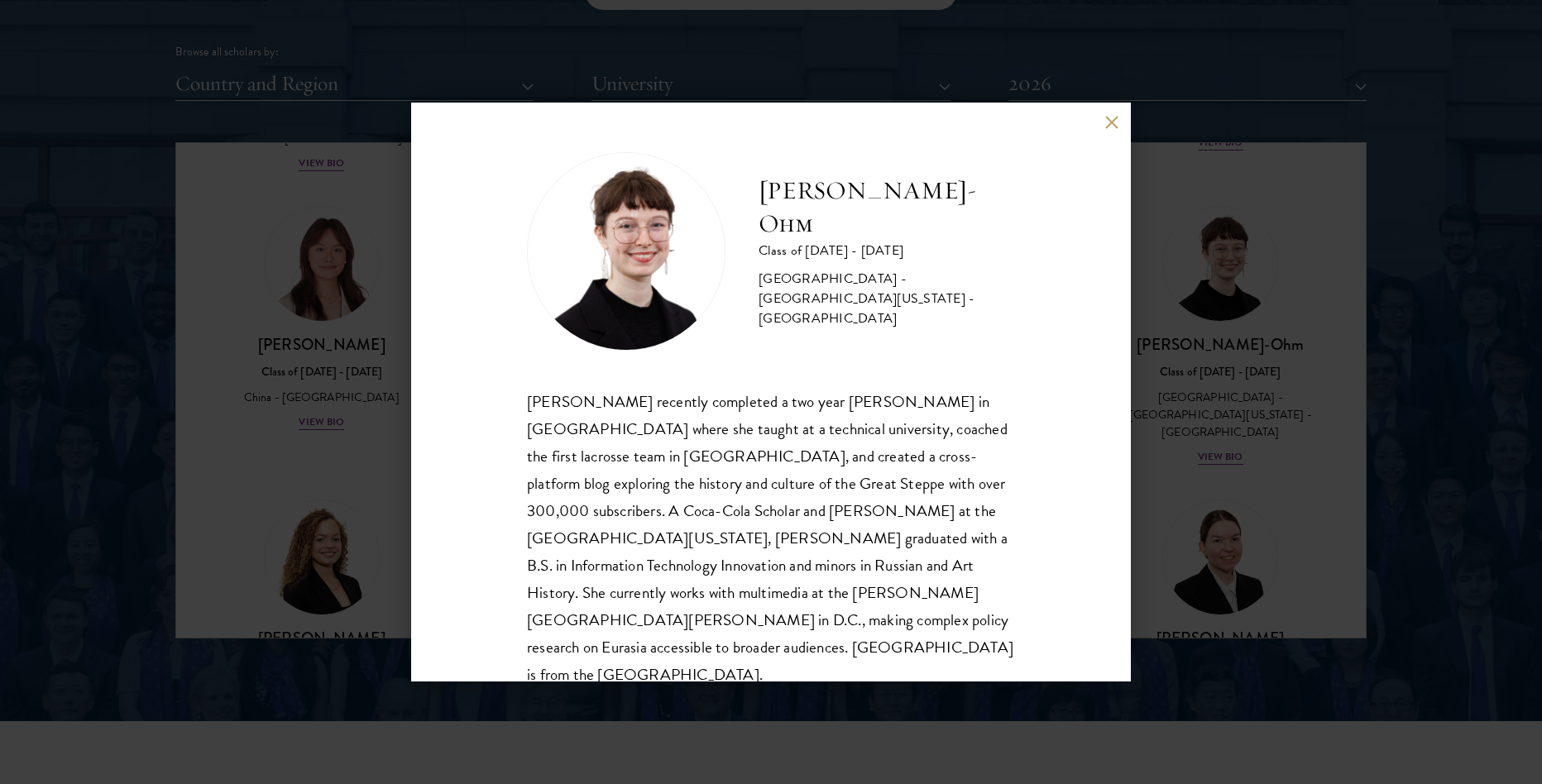
click at [1115, 122] on button at bounding box center [1111, 122] width 14 height 14
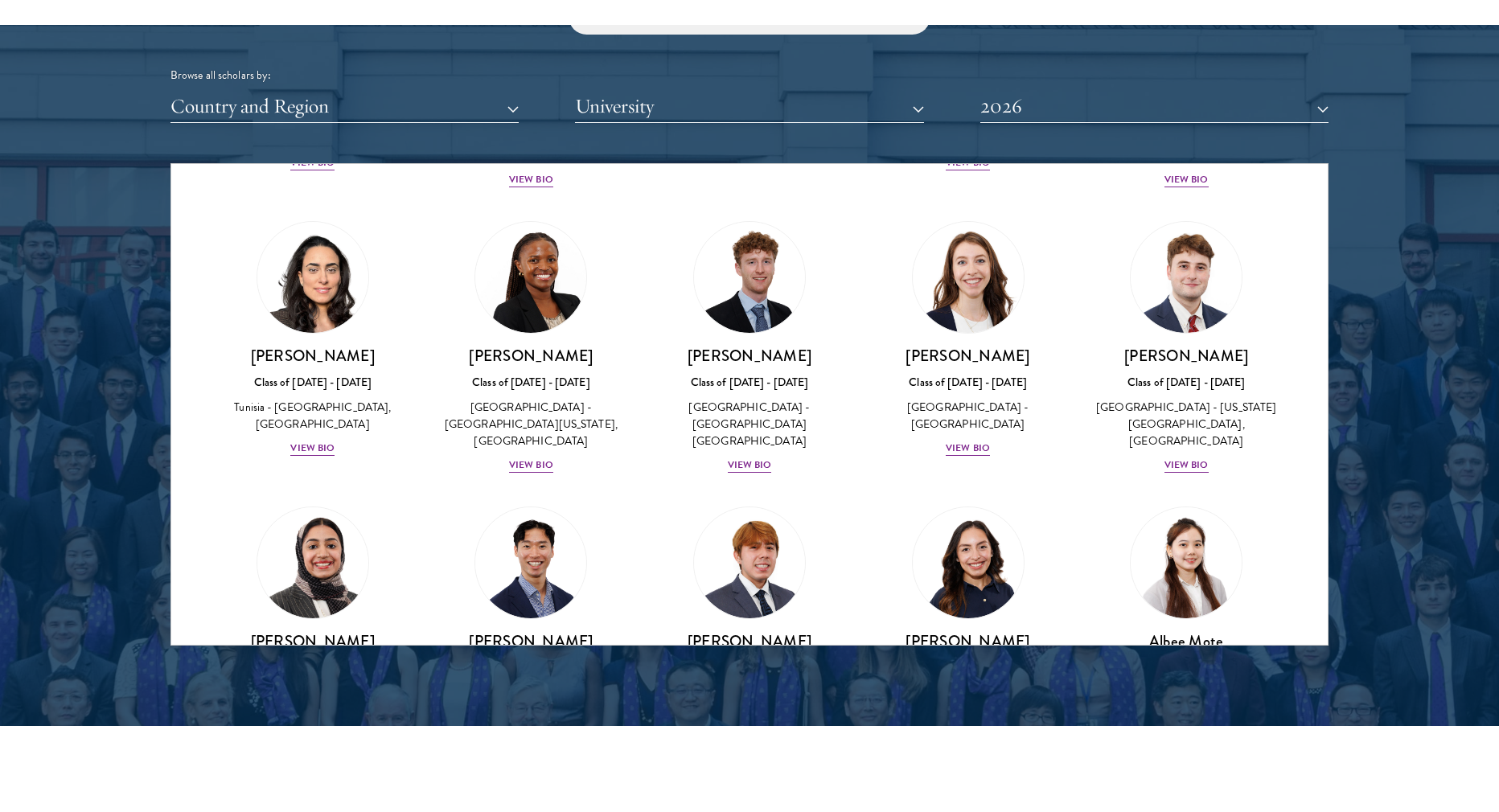
scroll to position [4941, 0]
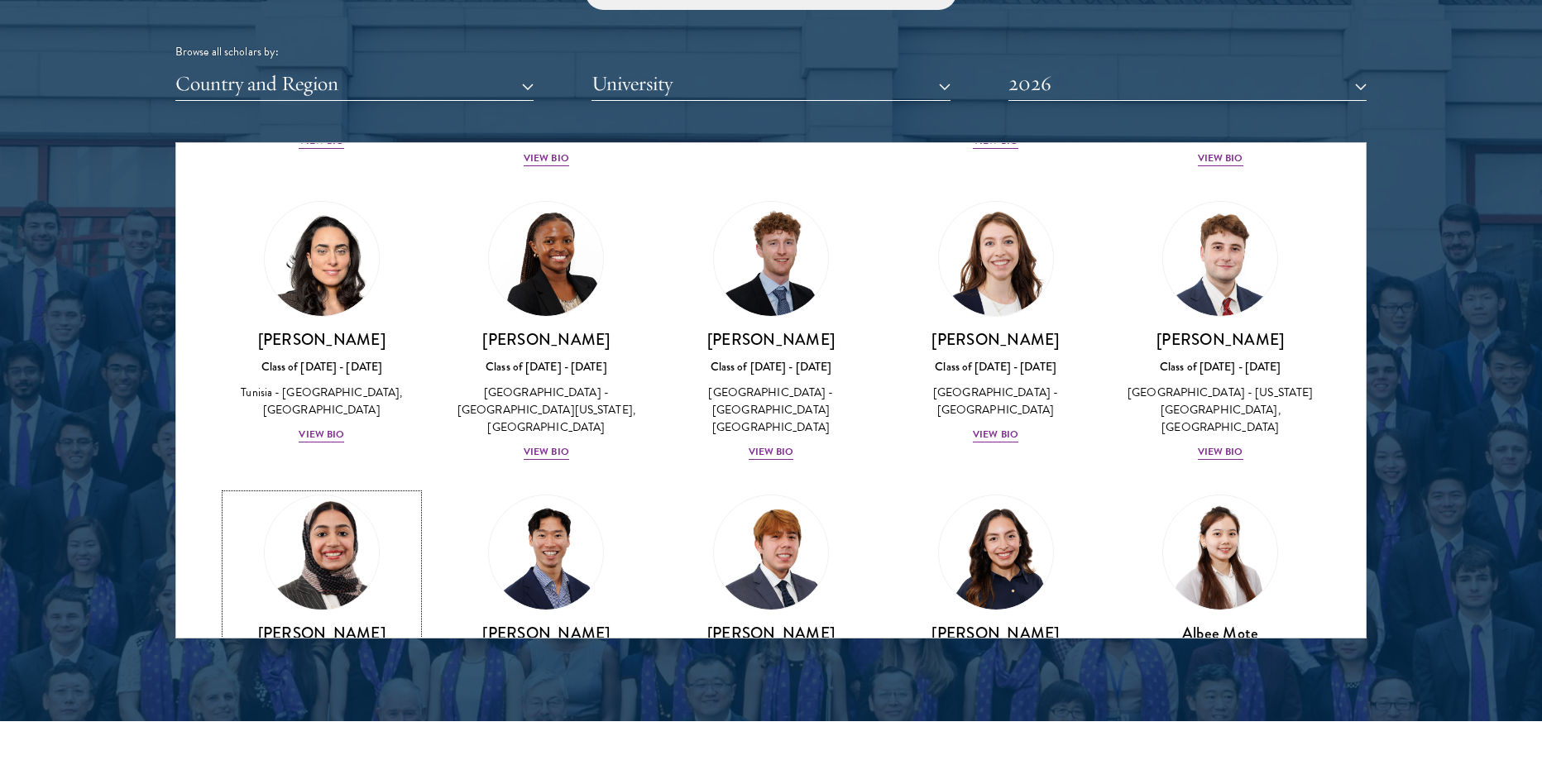
click at [321, 702] on div "View Bio" at bounding box center [322, 710] width 46 height 16
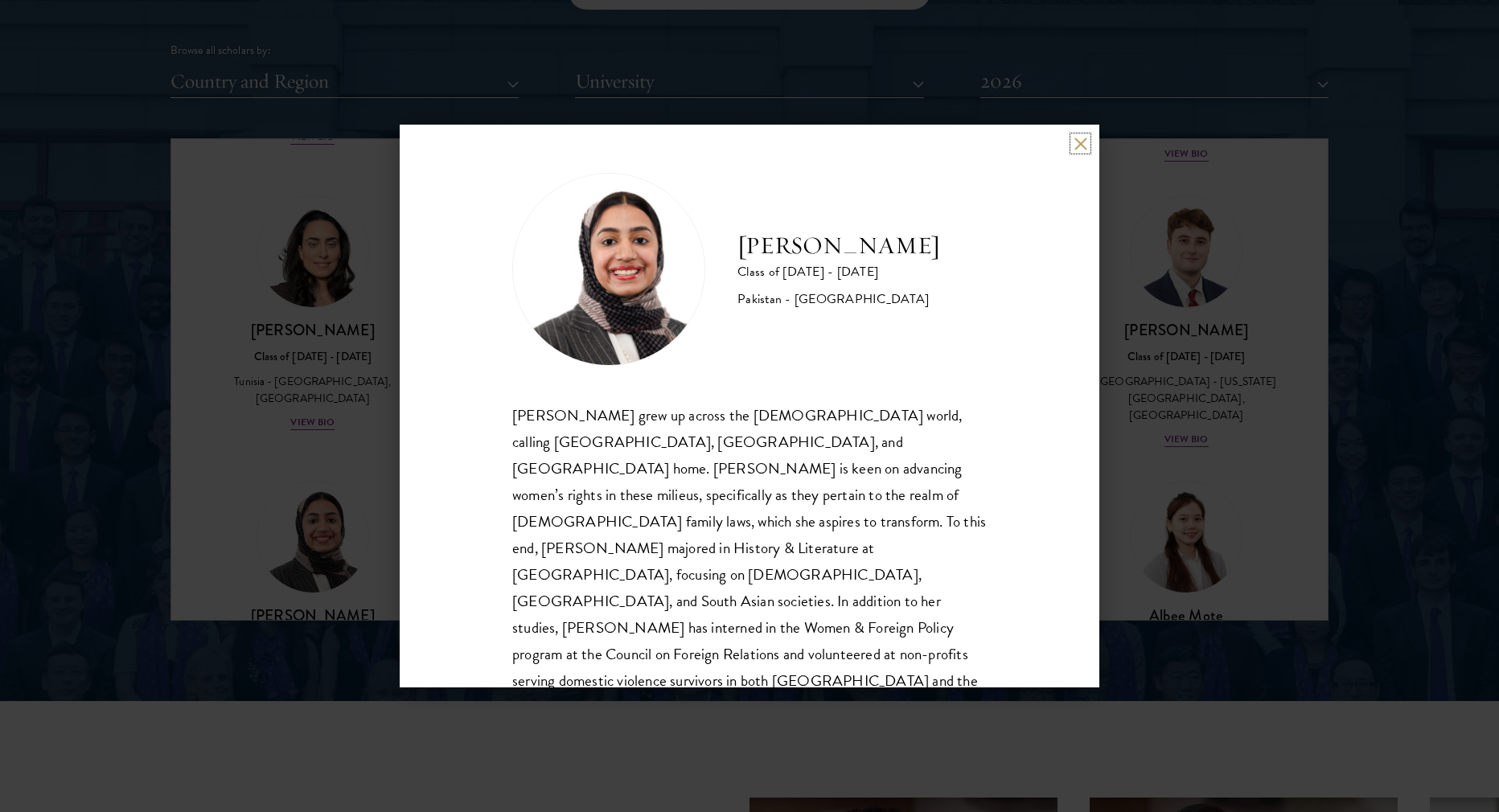
click at [1078, 142] on button at bounding box center [1080, 144] width 14 height 14
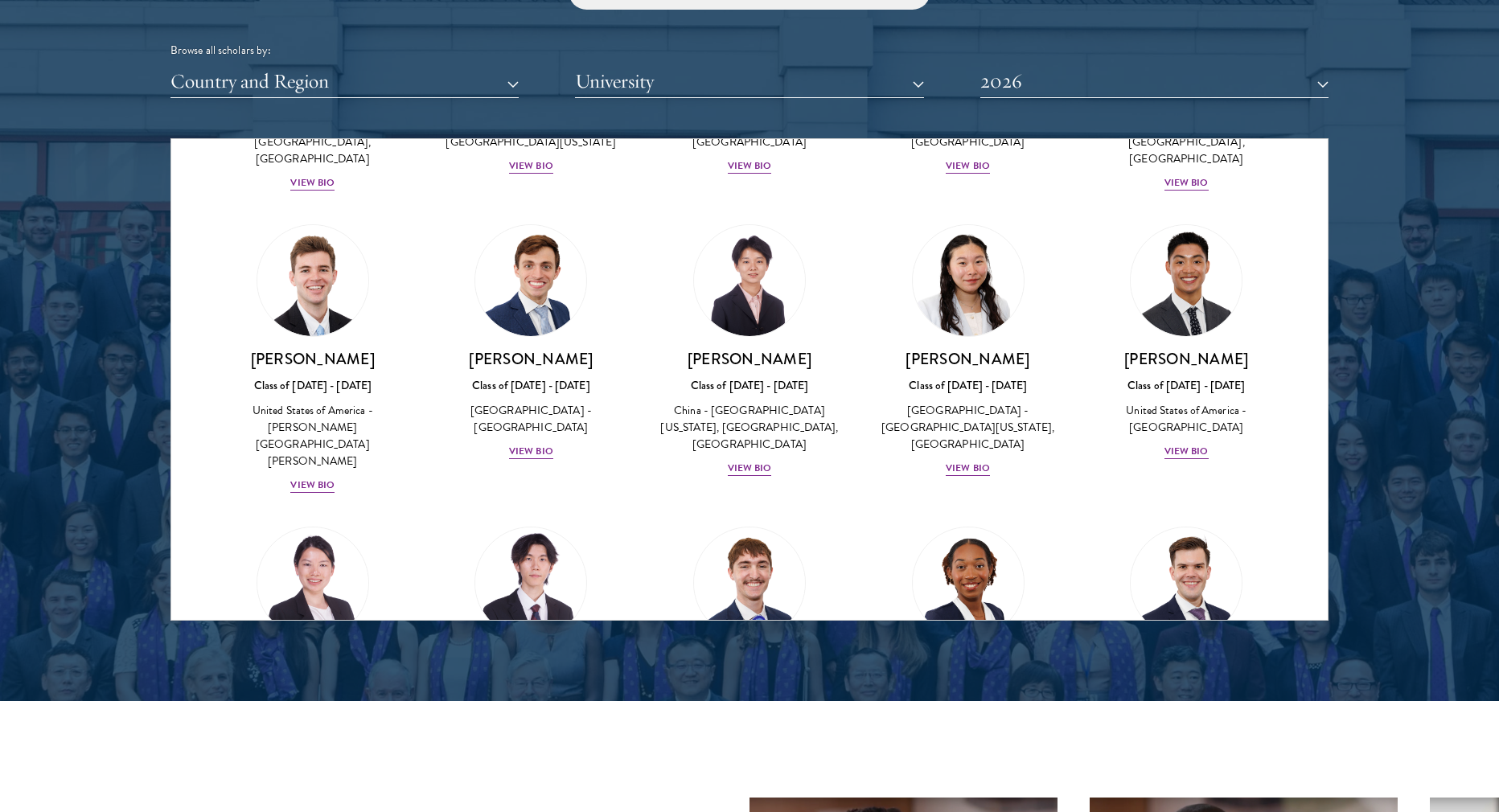
scroll to position [7643, 0]
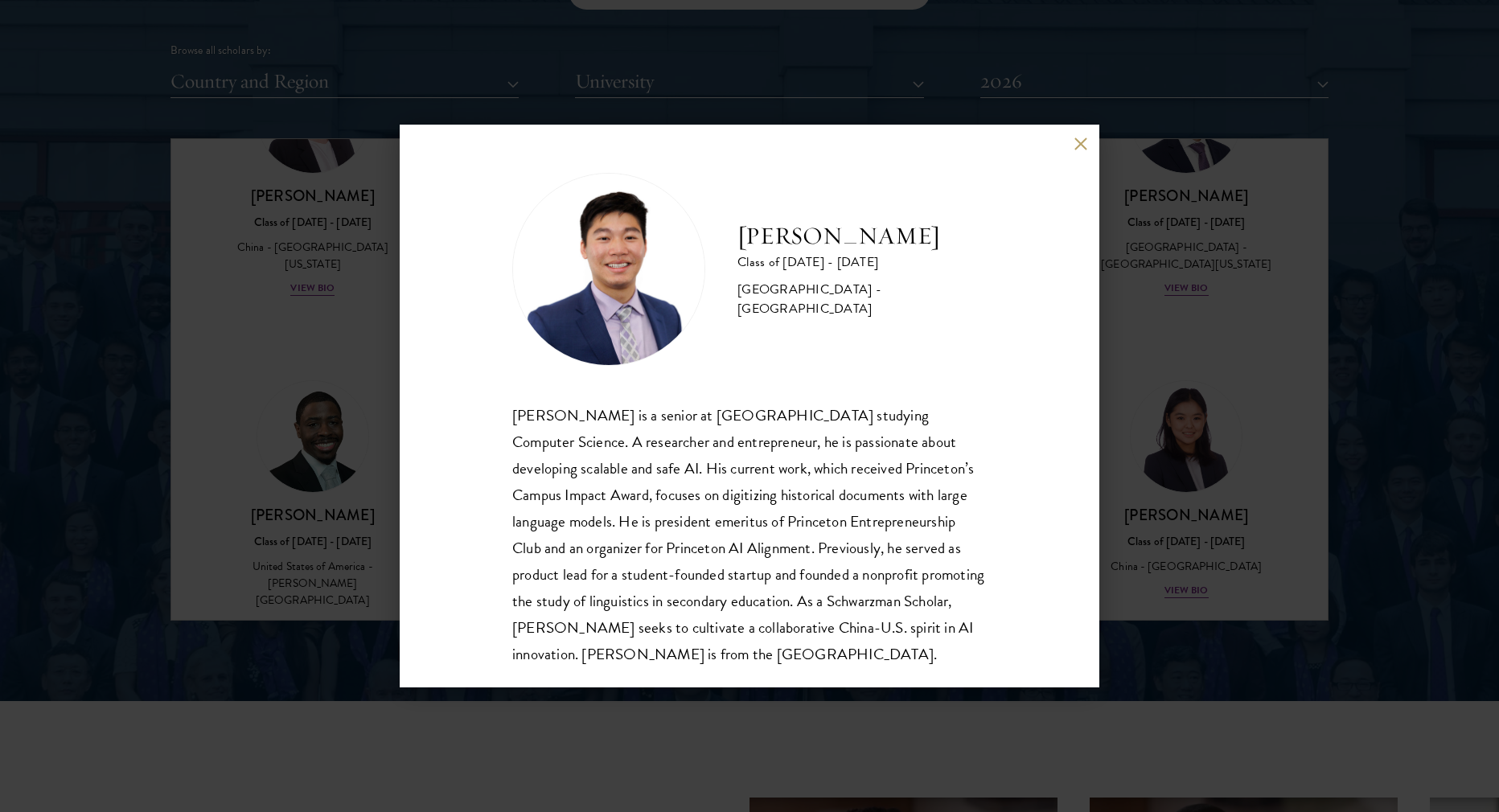
click at [1080, 138] on button at bounding box center [1080, 144] width 14 height 14
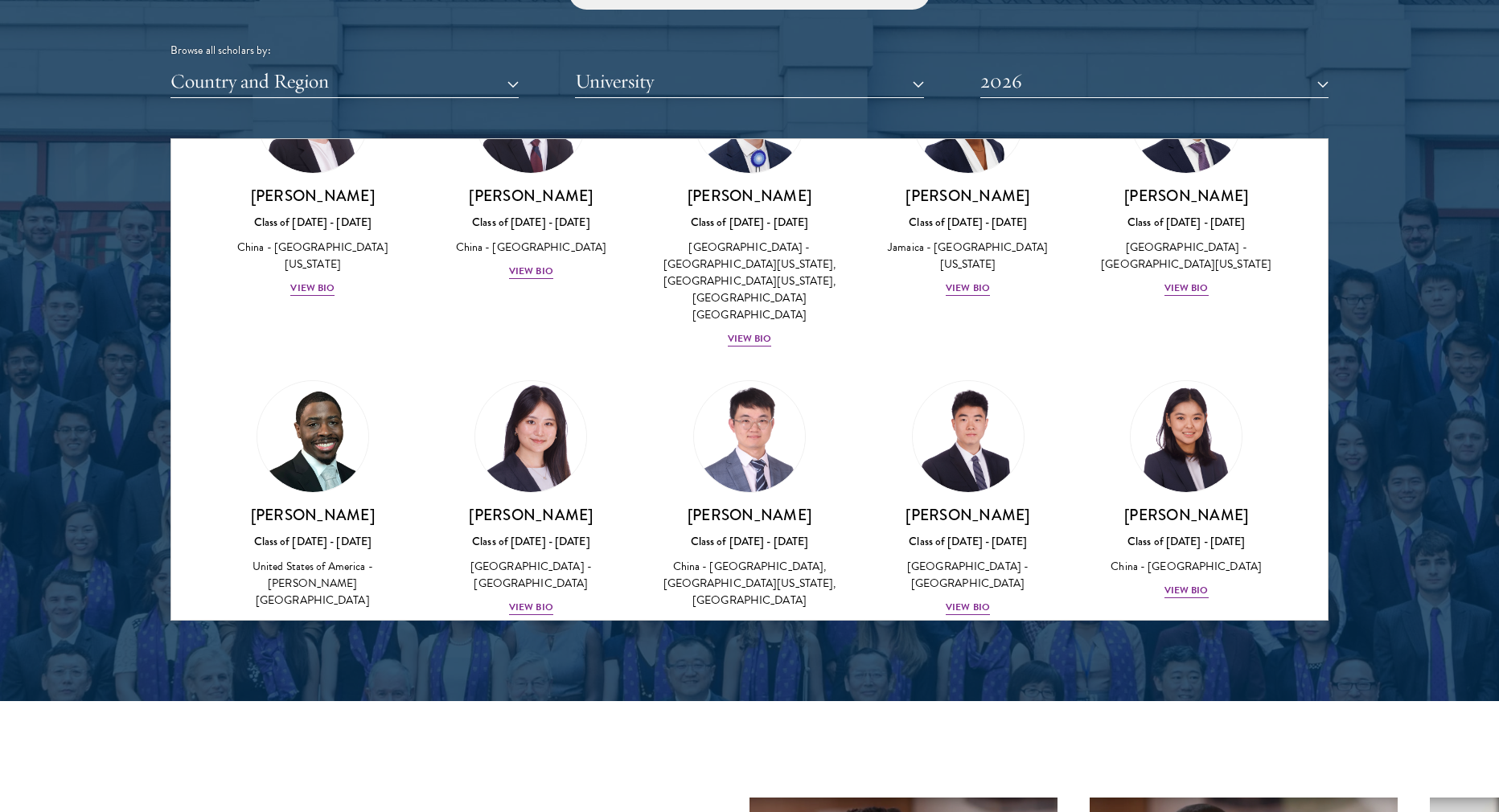
scroll to position [7440, 0]
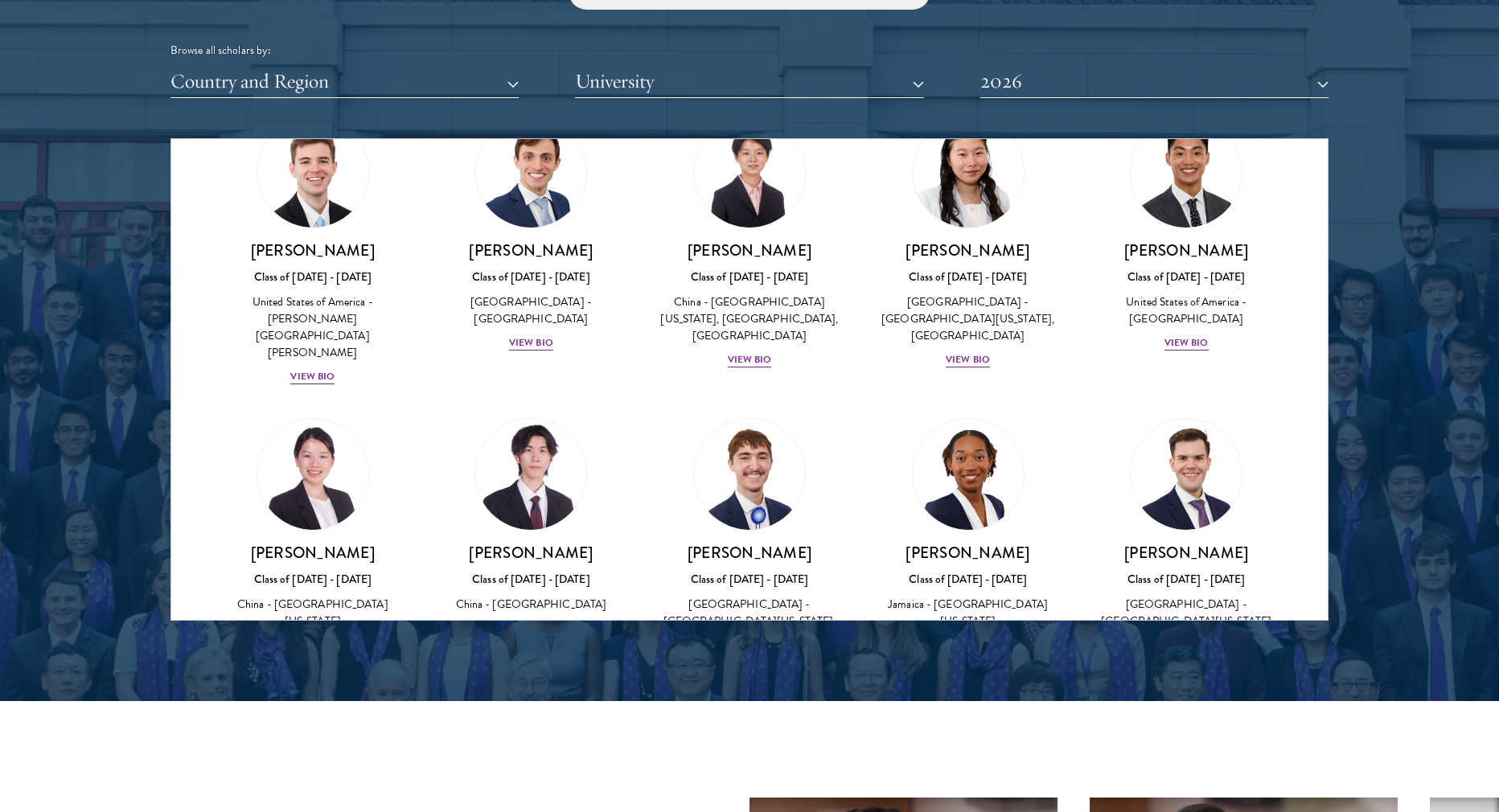
scroll to position [7184, 0]
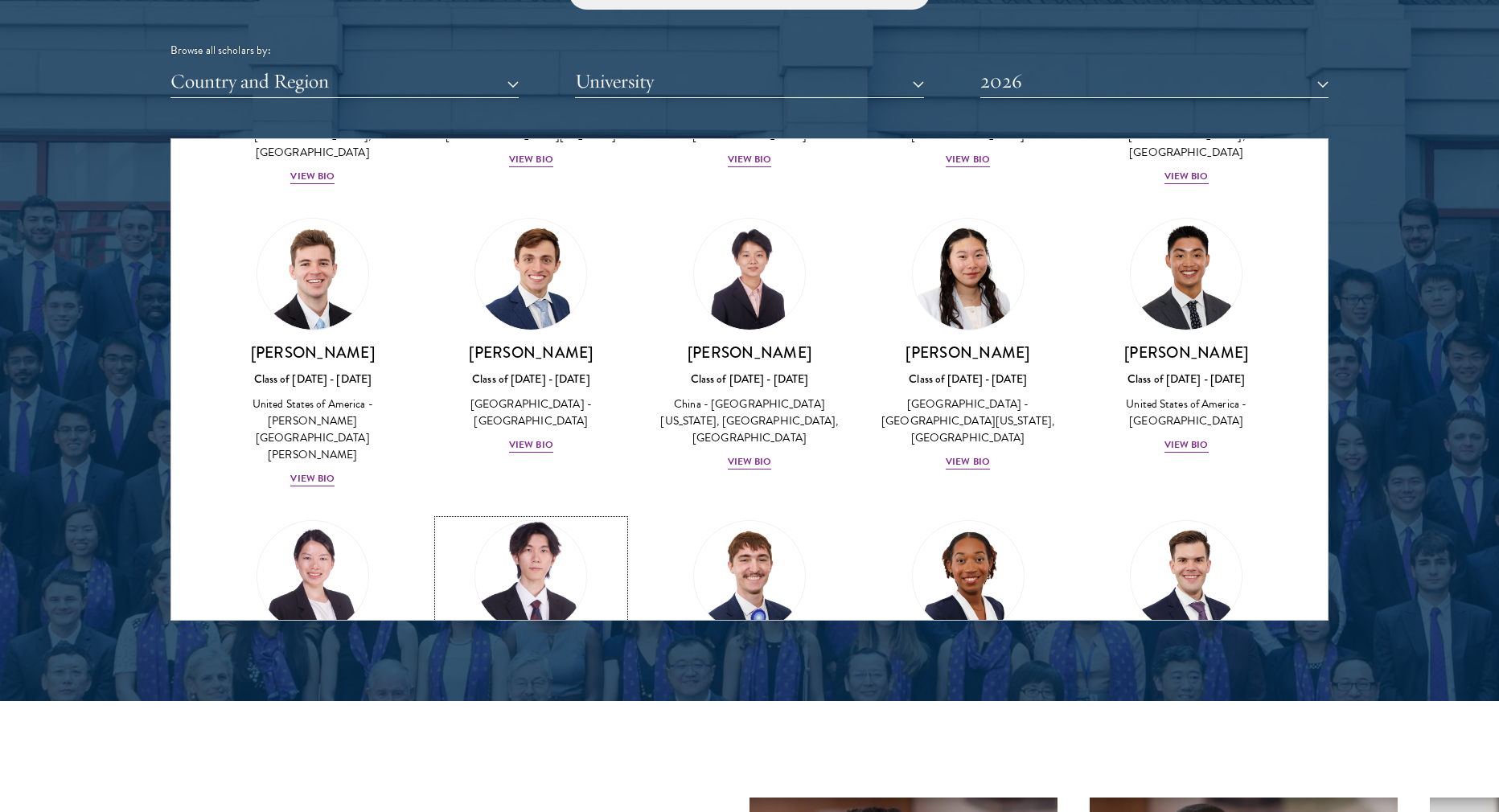
click at [503, 697] on div "China - [GEOGRAPHIC_DATA]" at bounding box center [531, 705] width 187 height 17
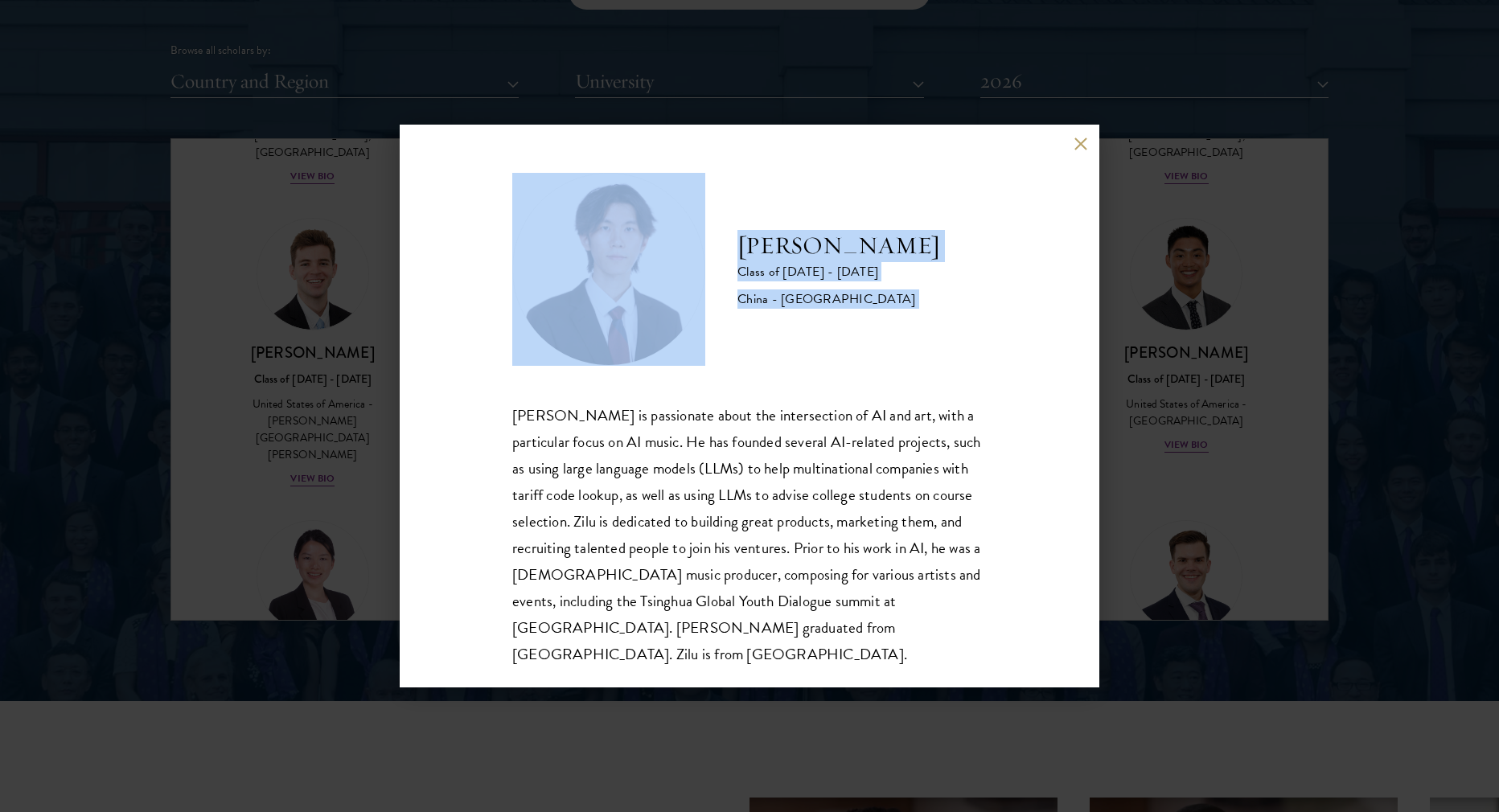
scroll to position [2, 0]
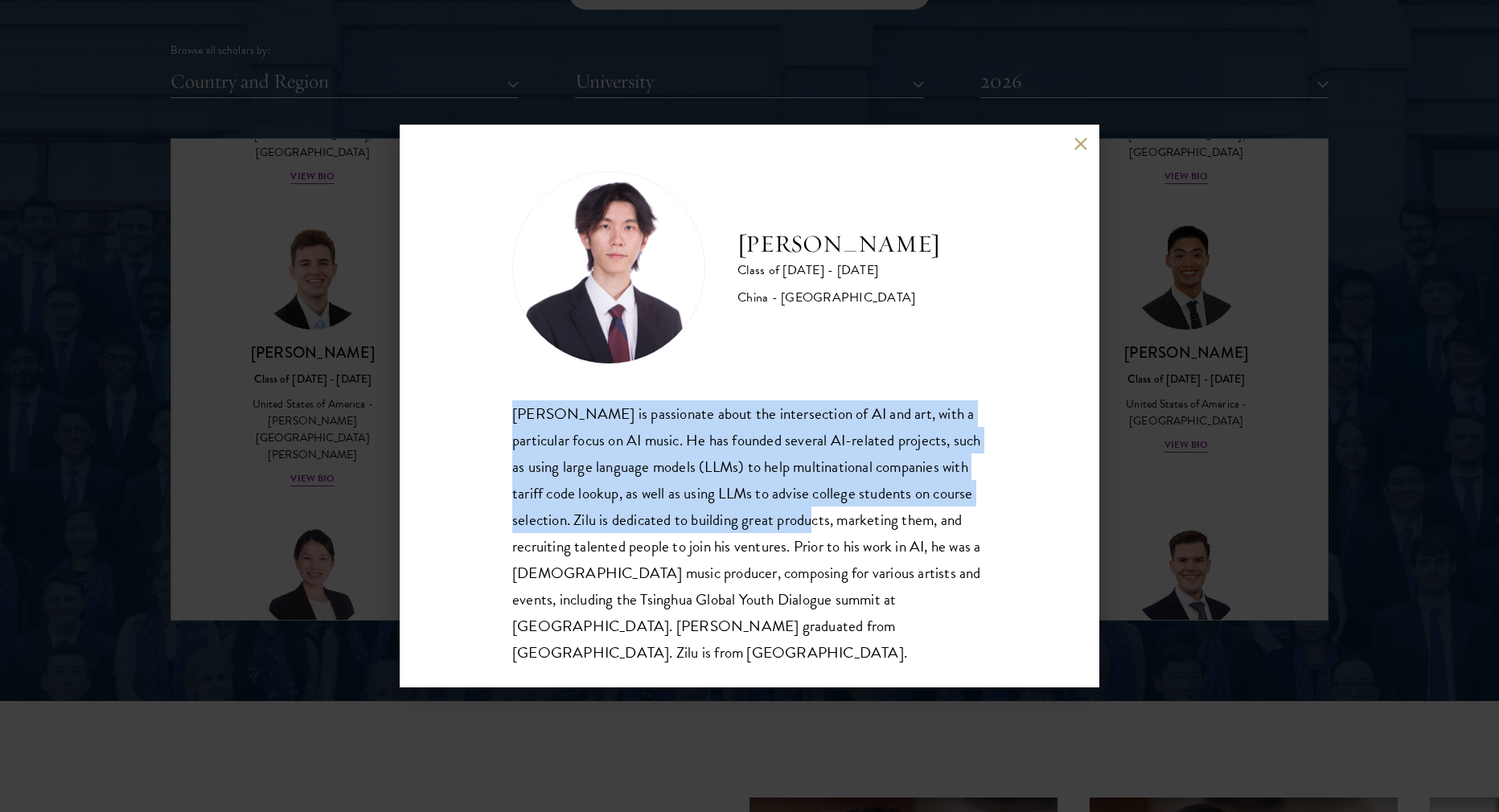
drag, startPoint x: 501, startPoint y: 409, endPoint x: 877, endPoint y: 525, distance: 393.5
click at [877, 525] on div "[PERSON_NAME] Class of [DATE] - [DATE] [GEOGRAPHIC_DATA] - [GEOGRAPHIC_DATA] [P…" at bounding box center [749, 405] width 699 height 562
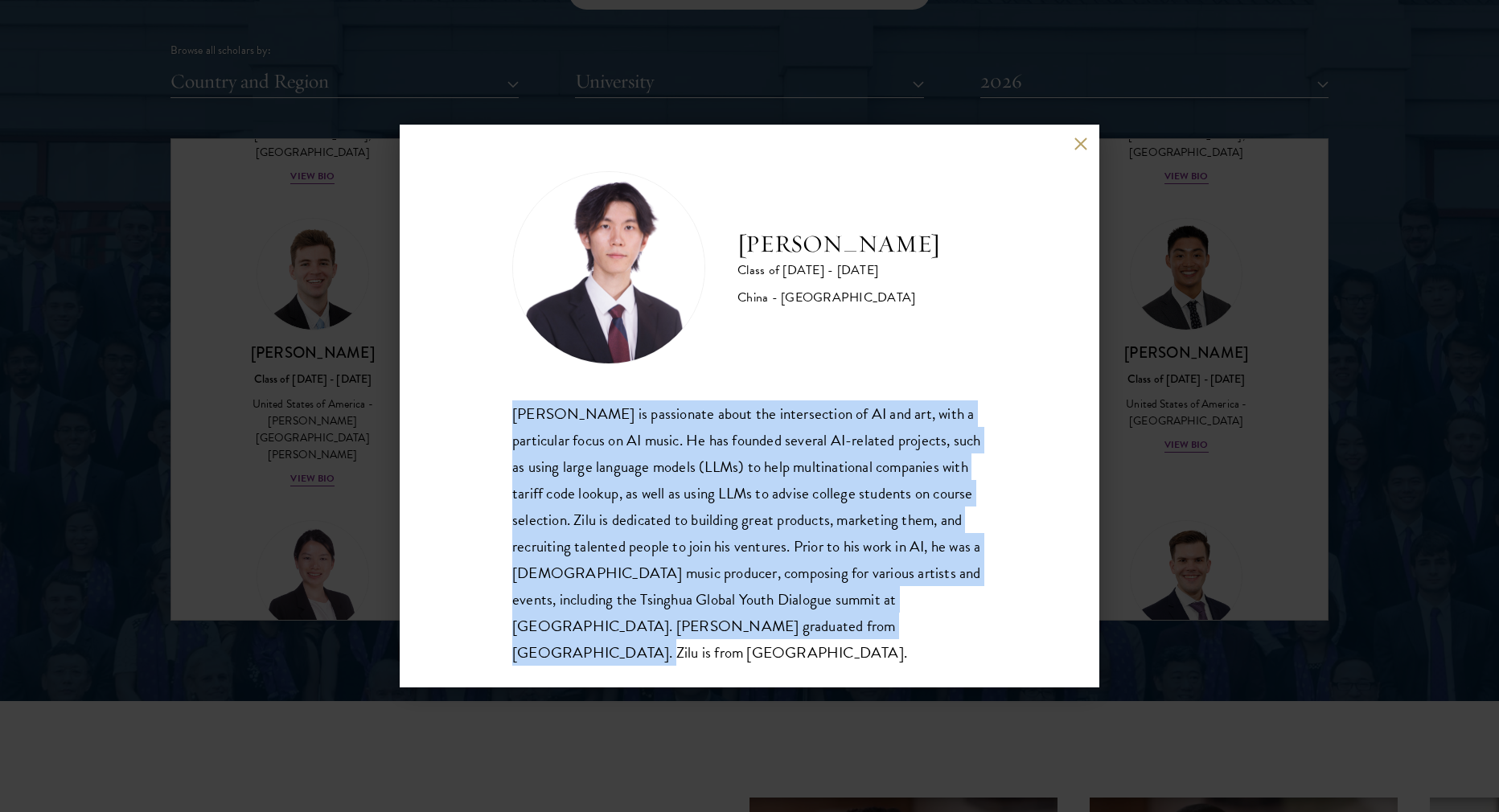
click at [941, 629] on div "[PERSON_NAME] is passionate about the intersection of AI and art, with a partic…" at bounding box center [749, 532] width 474 height 265
copy div "[PERSON_NAME] is passionate about the intersection of AI and art, with a partic…"
click at [941, 629] on div "[PERSON_NAME] is passionate about the intersection of AI and art, with a partic…" at bounding box center [749, 532] width 474 height 265
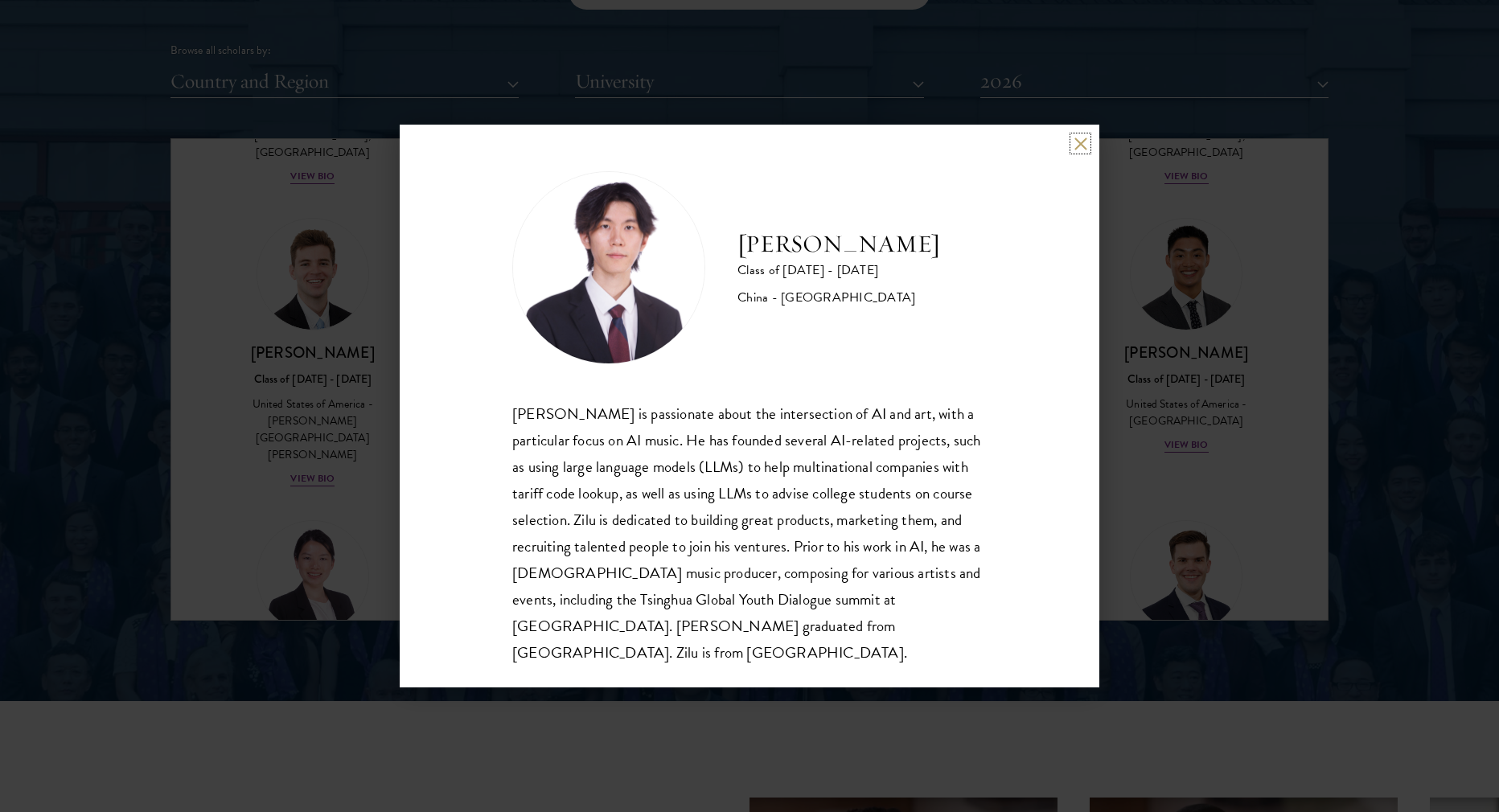
click at [1079, 147] on button at bounding box center [1080, 144] width 14 height 14
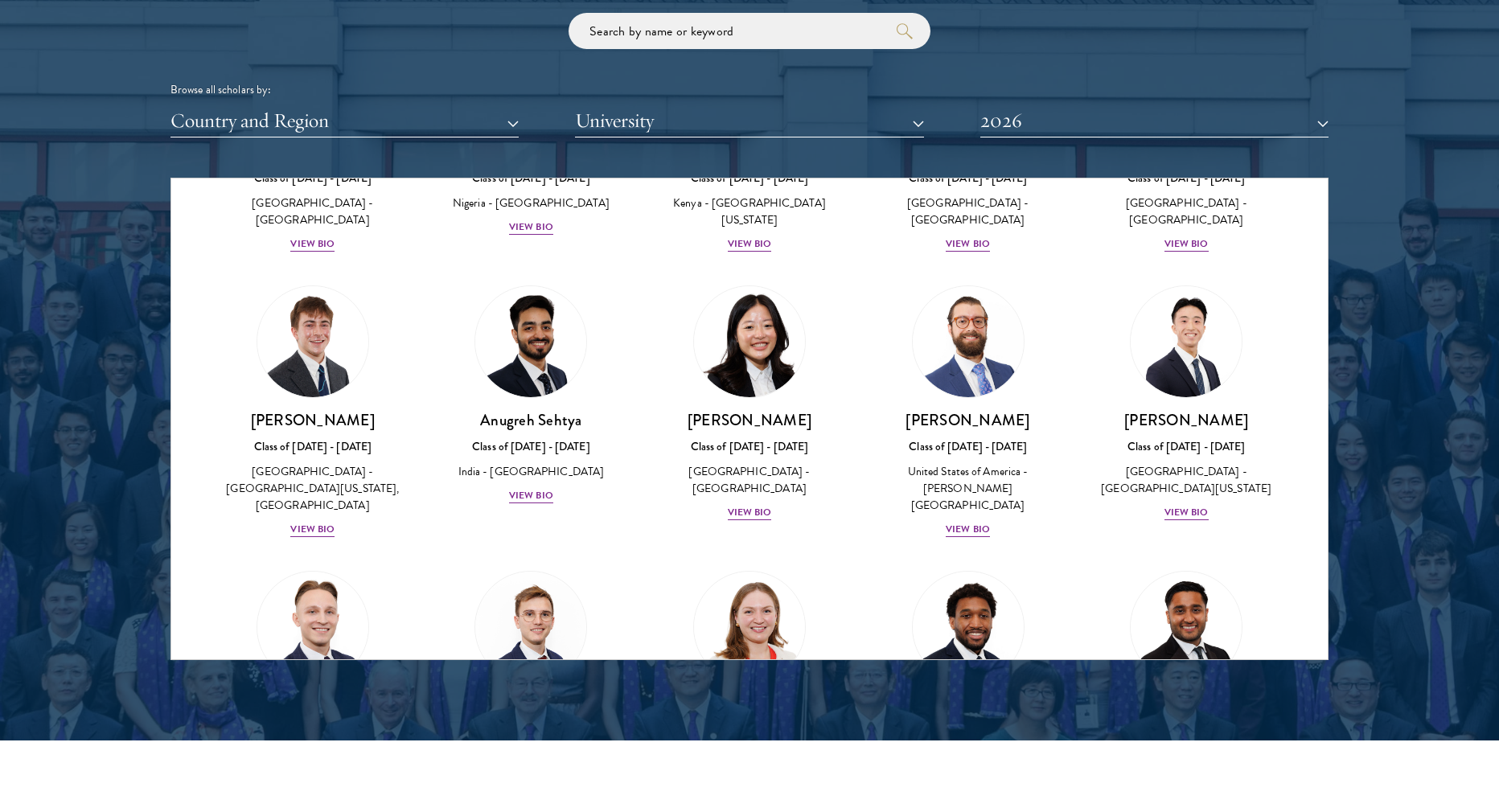
scroll to position [1957, 0]
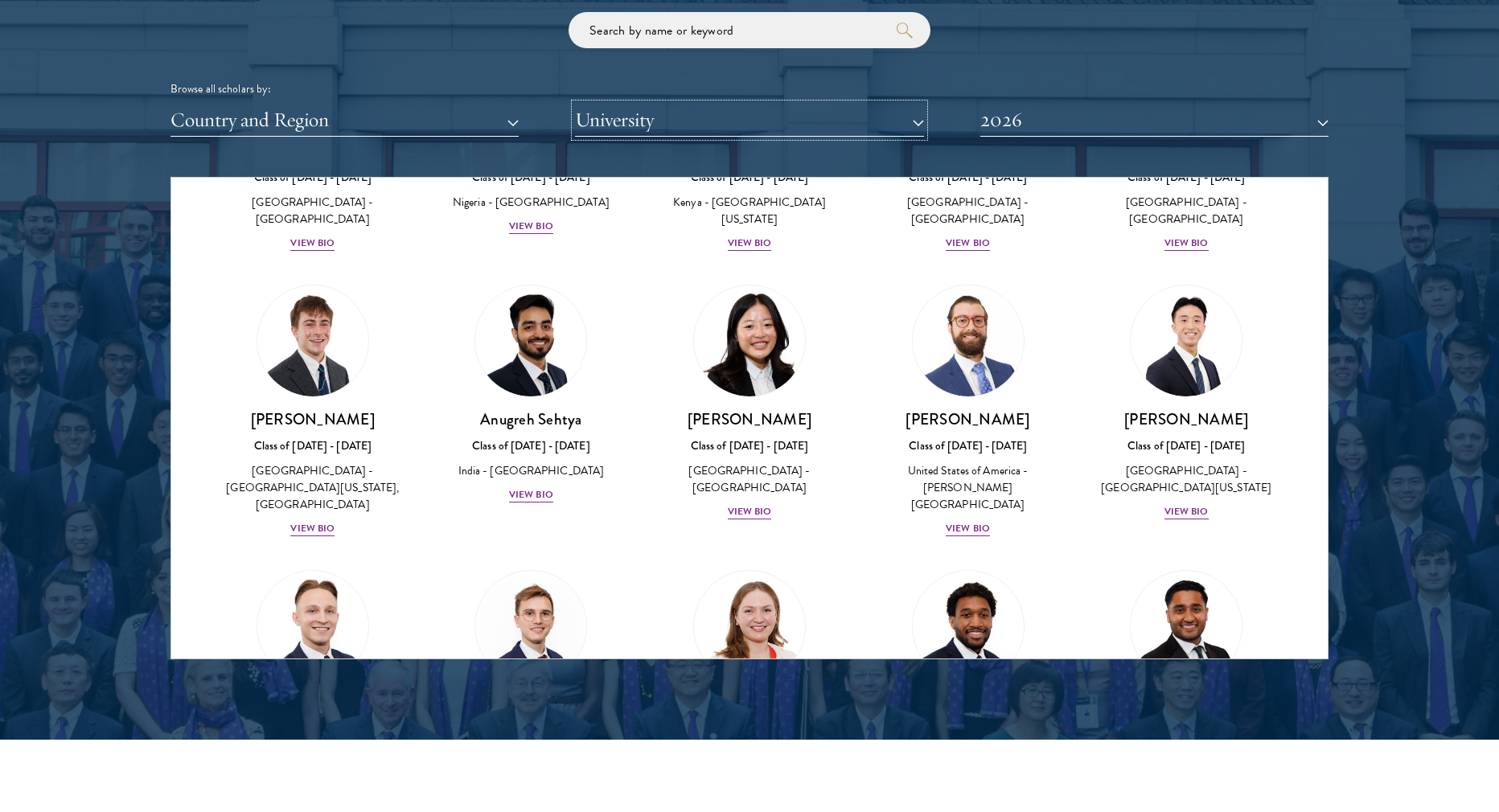
click at [726, 128] on button "University" at bounding box center [749, 120] width 348 height 33
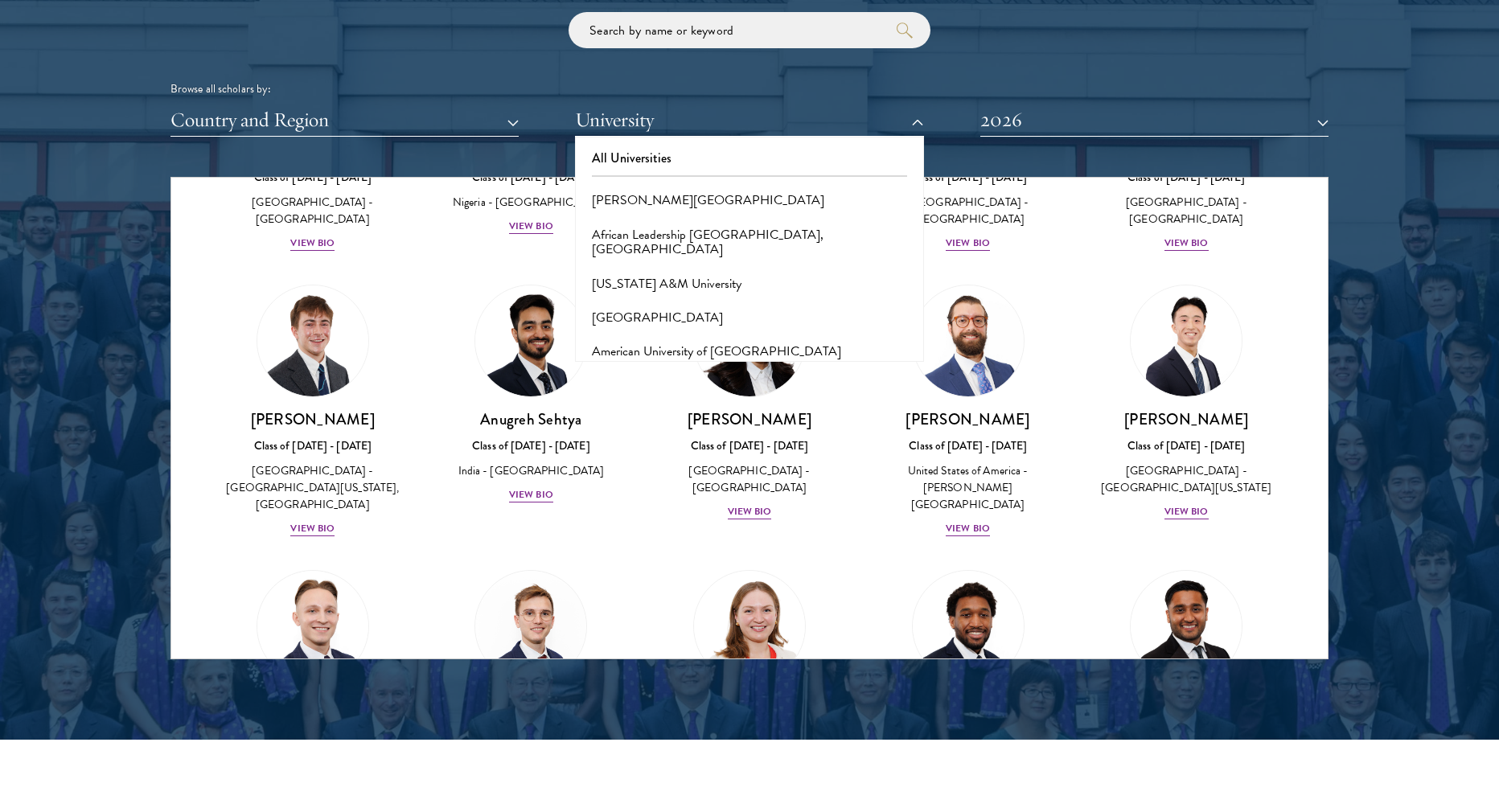
click at [183, 35] on div "Browse all scholars by: Country and Region All Countries and Regions [GEOGRAPHI…" at bounding box center [749, 74] width 1158 height 124
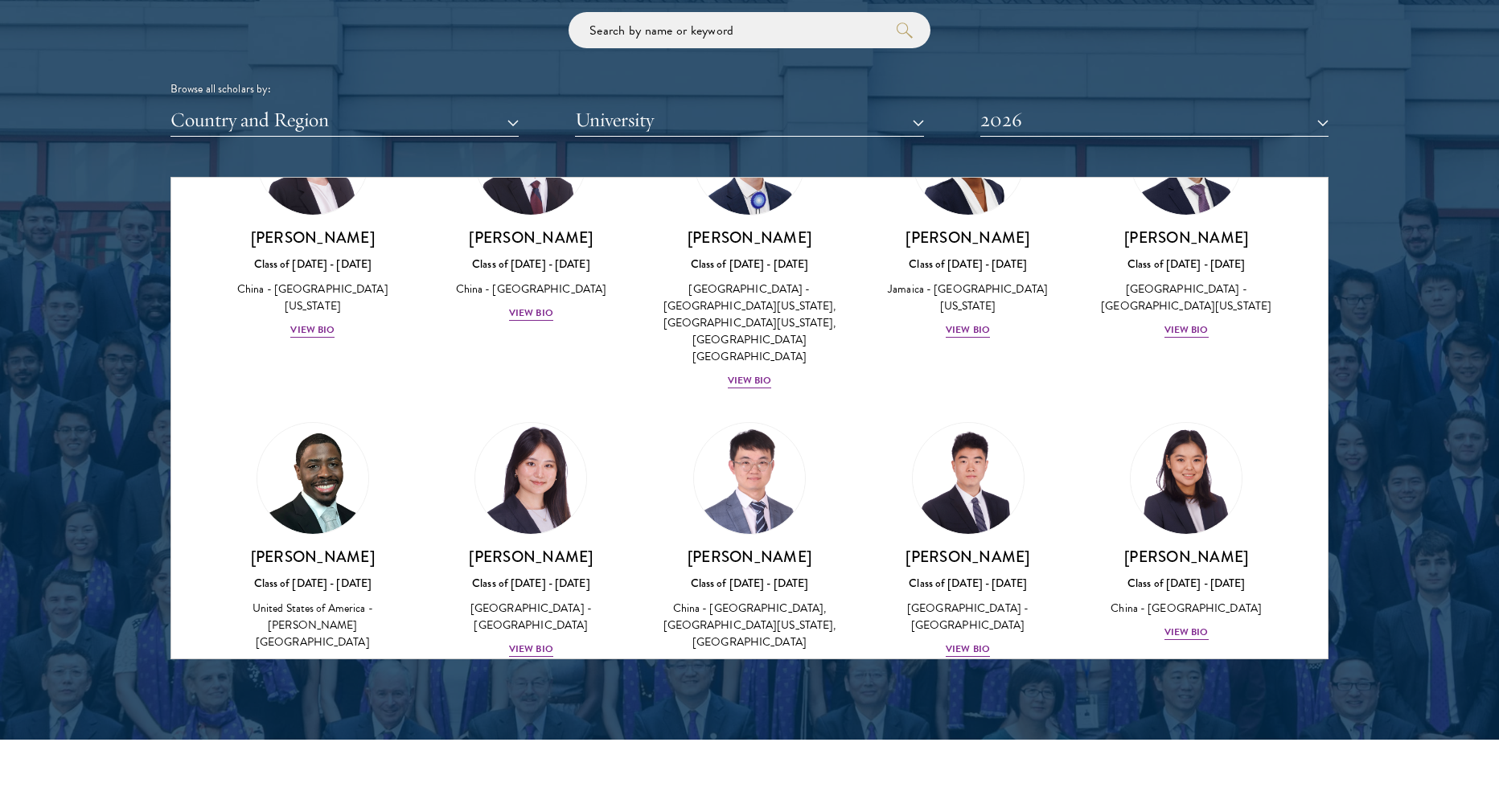
scroll to position [7643, 0]
